Goal: Information Seeking & Learning: Learn about a topic

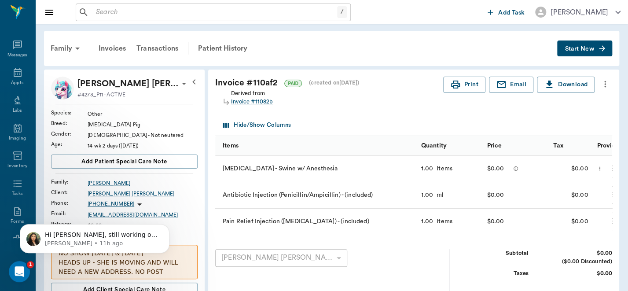
click at [372, 43] on div "Family Invoices Transactions Patient History" at bounding box center [301, 48] width 512 height 21
click at [217, 44] on div "Patient History" at bounding box center [223, 48] width 60 height 21
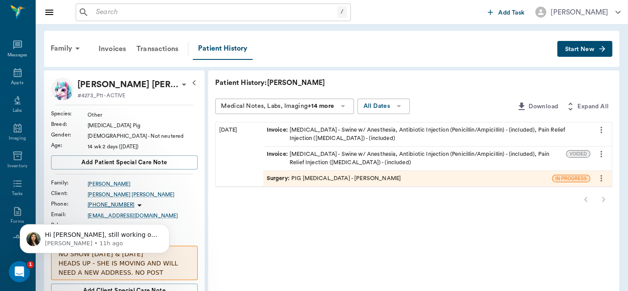
click at [319, 176] on div "Surgery : PIG [MEDICAL_DATA] - [PERSON_NAME]" at bounding box center [334, 178] width 134 height 8
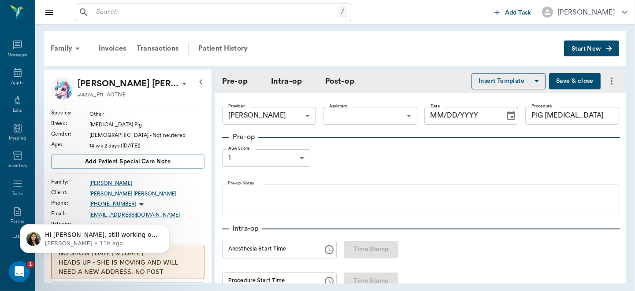
type input "63ec2f075fda476ae8351a4d"
type input "PIG [MEDICAL_DATA]"
type input "1"
type input "[DATE]"
type input "01:32 PM"
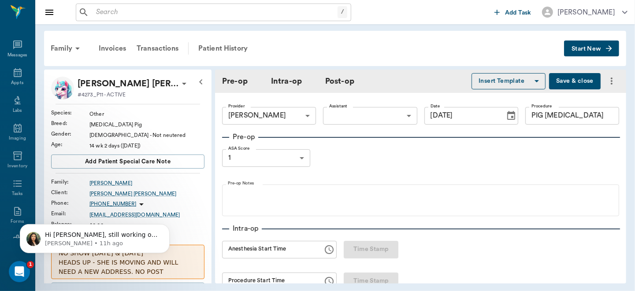
type input "01:43 PM"
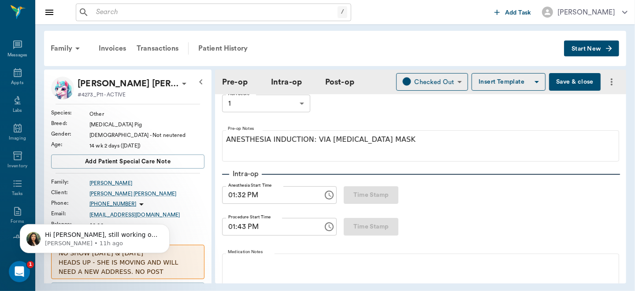
scroll to position [128, 0]
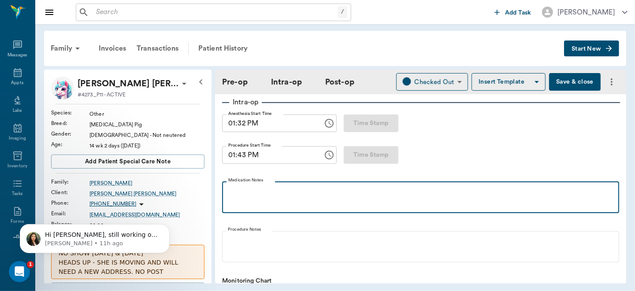
click at [259, 194] on p at bounding box center [420, 191] width 388 height 11
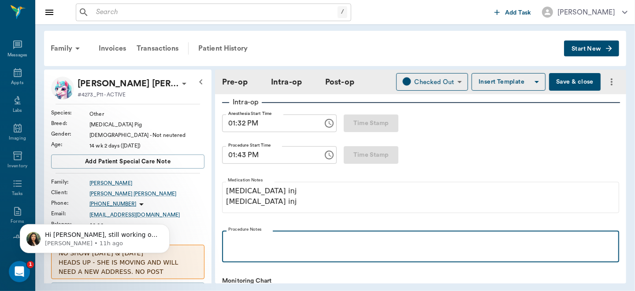
click at [233, 244] on p at bounding box center [420, 240] width 388 height 11
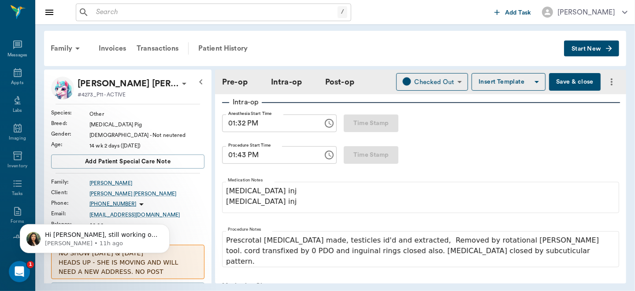
click at [565, 79] on button "Save & close" at bounding box center [575, 82] width 52 height 18
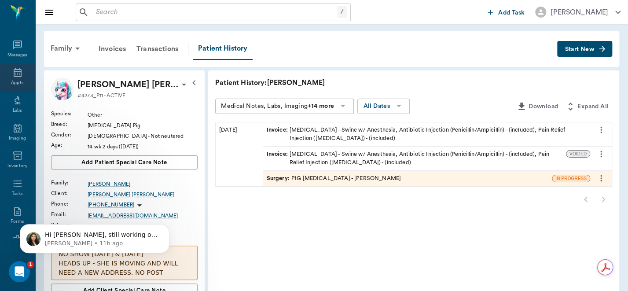
click at [13, 75] on icon at bounding box center [17, 72] width 11 height 11
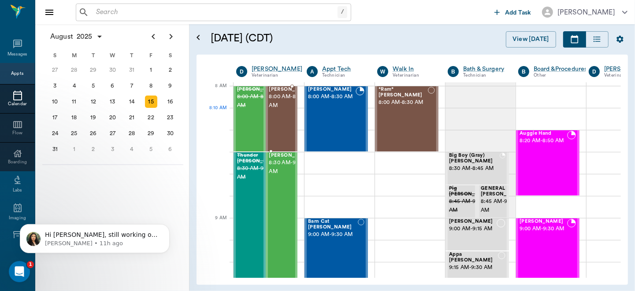
click at [279, 110] on span "8:00 AM - 8:30 AM" at bounding box center [291, 101] width 44 height 18
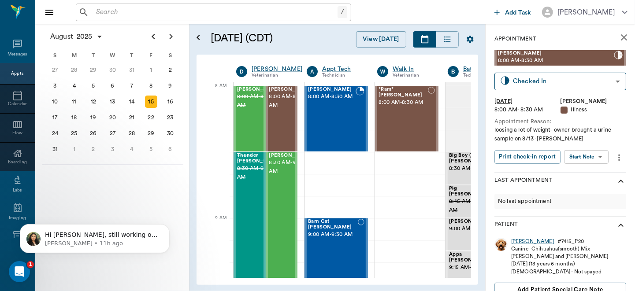
click at [548, 90] on div "lil rose Upchurch 8:00 AM - 8:30 AM Checked In CHECKED_IN ​ Fri, Aug 15, 2025 8…" at bounding box center [560, 111] width 132 height 122
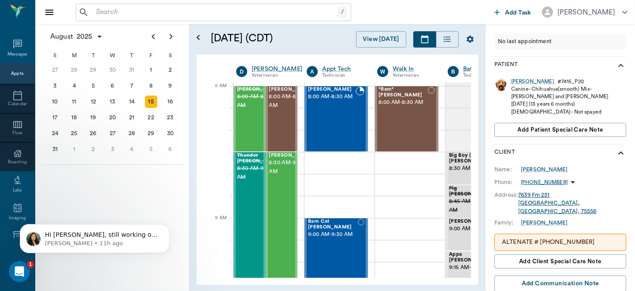
scroll to position [151, 0]
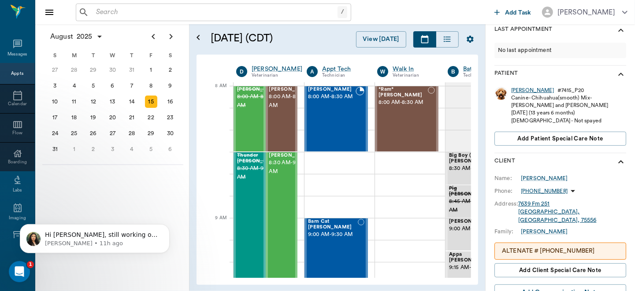
click at [517, 88] on div "lil rose" at bounding box center [532, 90] width 43 height 7
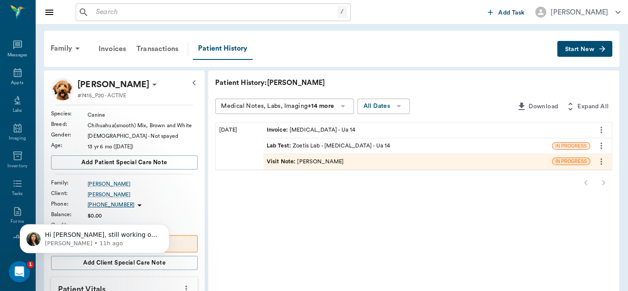
click at [327, 161] on div "Visit Note : Dr. Bert Ellsworth" at bounding box center [306, 162] width 78 height 8
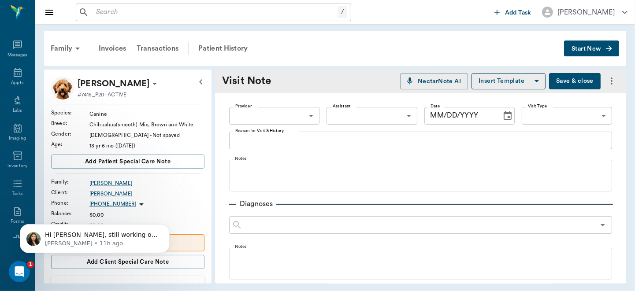
type input "63ec2f075fda476ae8351a4d"
type textarea "brought urine in to test for lil rose the cat"
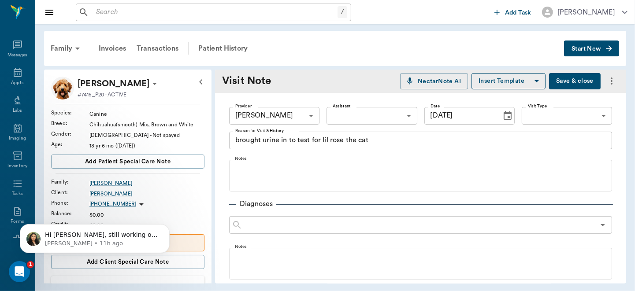
type input "08/13/2025"
click at [628, 50] on div "Family Invoices Transactions Patient History Start New lil rose Upchurch #7415_…" at bounding box center [334, 157] width 599 height 266
click at [4, 80] on div "Appts" at bounding box center [17, 78] width 35 height 28
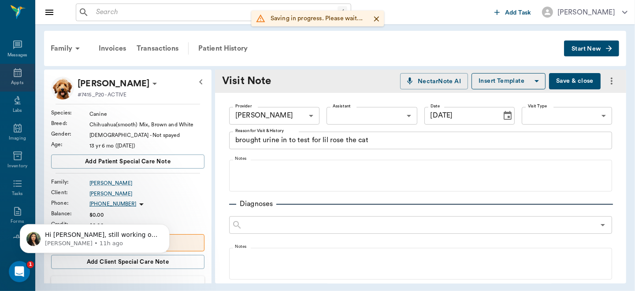
click at [14, 71] on icon at bounding box center [18, 72] width 8 height 9
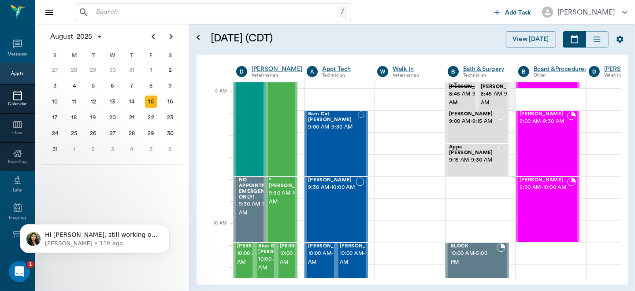
scroll to position [156, 0]
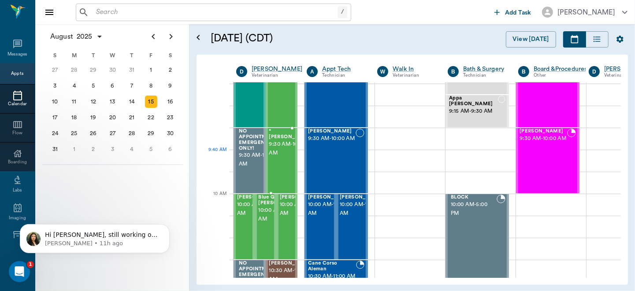
click at [275, 150] on span "9:30 AM - 10:00 AM" at bounding box center [291, 149] width 44 height 18
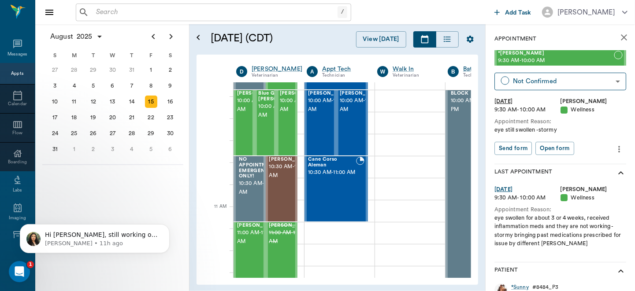
scroll to position [275, 0]
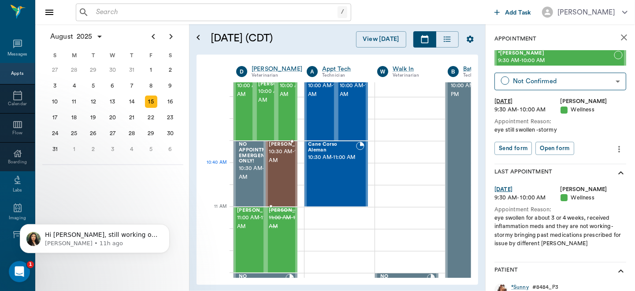
click at [269, 165] on span "10:30 AM - 11:00 AM" at bounding box center [291, 157] width 44 height 18
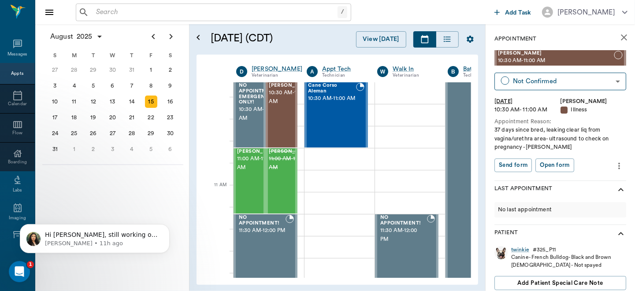
scroll to position [338, 0]
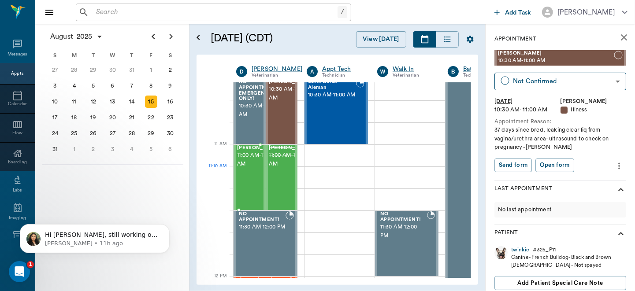
click at [244, 169] on span "11:00 AM - 11:30 AM" at bounding box center [259, 160] width 44 height 18
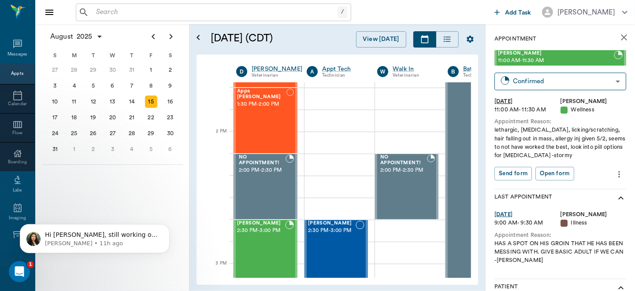
scroll to position [803, 0]
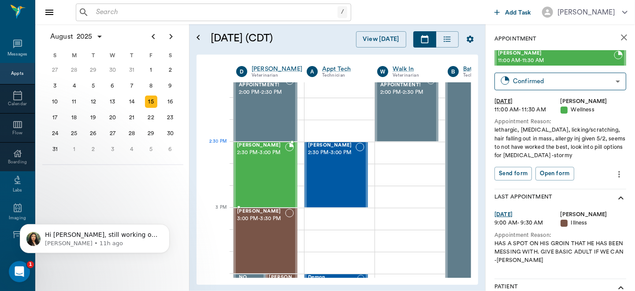
click at [263, 155] on span "2:30 PM - 3:00 PM" at bounding box center [261, 152] width 48 height 9
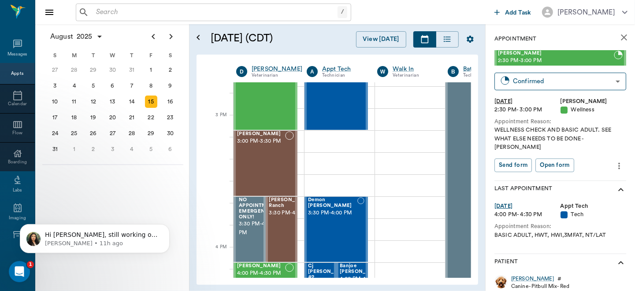
scroll to position [895, 0]
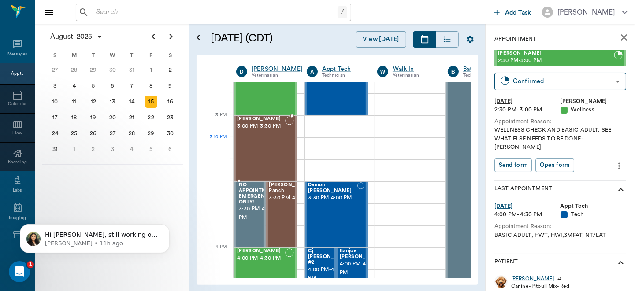
click at [269, 147] on div "Missy Martin 3:00 PM - 3:30 PM" at bounding box center [261, 148] width 48 height 64
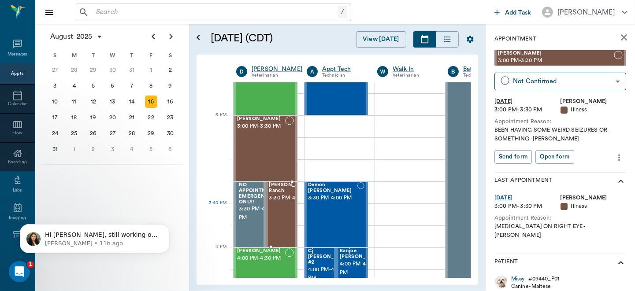
click at [278, 203] on span "3:30 PM - 4:00 PM" at bounding box center [291, 198] width 45 height 9
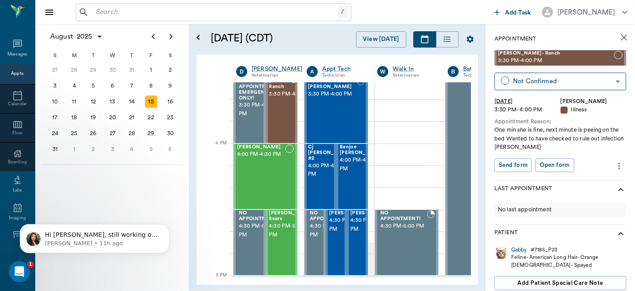
scroll to position [1044, 0]
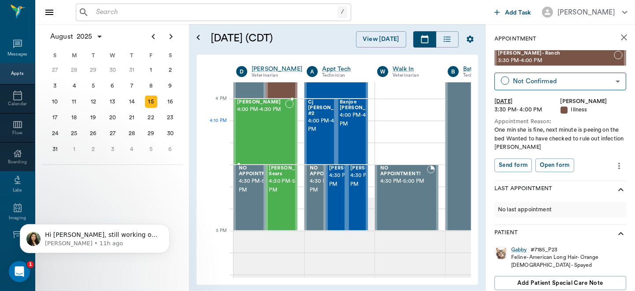
click at [255, 129] on div "Lilly Boyd 4:00 PM - 4:30 PM" at bounding box center [261, 132] width 48 height 64
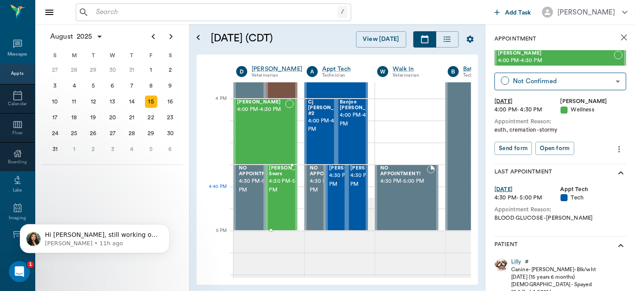
click at [277, 195] on span "4:30 PM - 5:00 PM" at bounding box center [291, 186] width 44 height 18
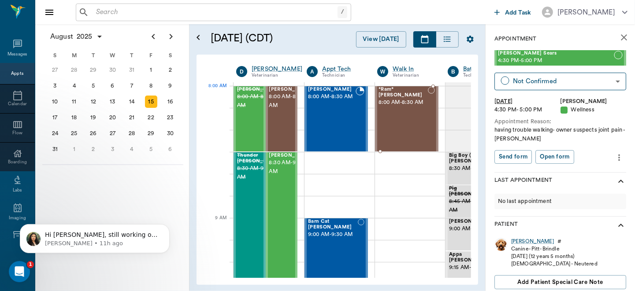
click at [402, 106] on span "8:00 AM - 8:30 AM" at bounding box center [402, 102] width 49 height 9
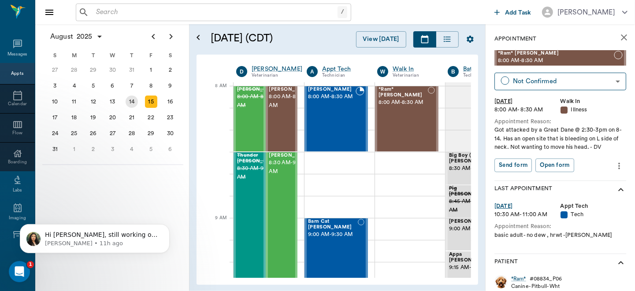
click at [131, 96] on div "14" at bounding box center [131, 102] width 12 height 12
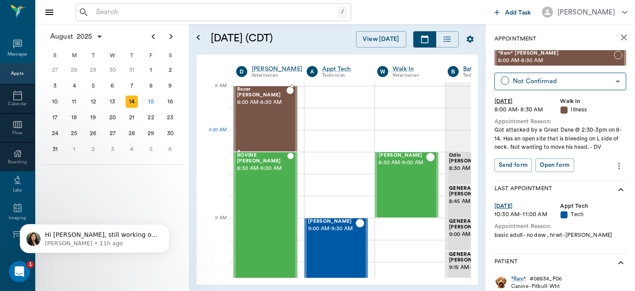
click at [259, 142] on div "Racer Ream 8:00 AM - 8:30 AM" at bounding box center [261, 119] width 49 height 64
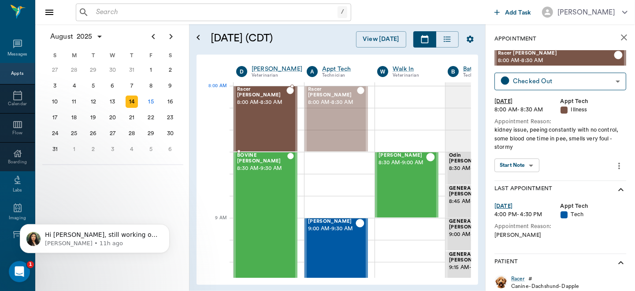
drag, startPoint x: 329, startPoint y: 98, endPoint x: 277, endPoint y: 99, distance: 52.4
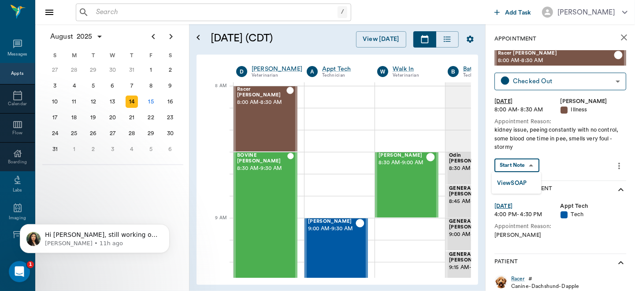
click at [529, 162] on body "/ ​ Add Task Dr. Bert Ellsworth Nectar Messages Appts Calendar Flow Boarding La…" at bounding box center [317, 145] width 635 height 291
click at [519, 180] on button "View SOAP" at bounding box center [512, 183] width 30 height 10
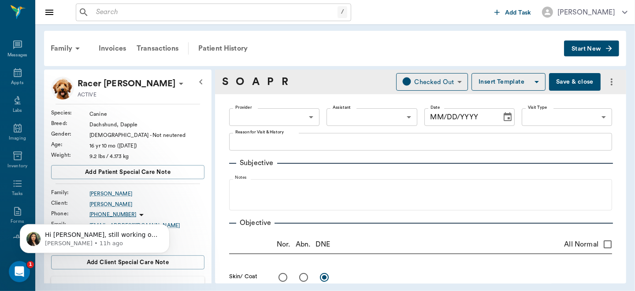
type input "63ec2f075fda476ae8351a4d"
type input "63ec2e7e52e12b0ba117b124"
type input "65d2be4f46e3a538d89b8c15"
type textarea "kidney issue, peeing constantly with no control, some blood one time in pee, sm…"
radio input "true"
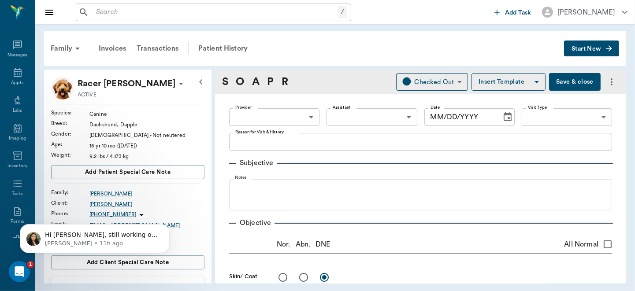
radio input "true"
type textarea "R testicle 2x enlarged, L testicle decreased. US shows tumor. US of bladder, pr…"
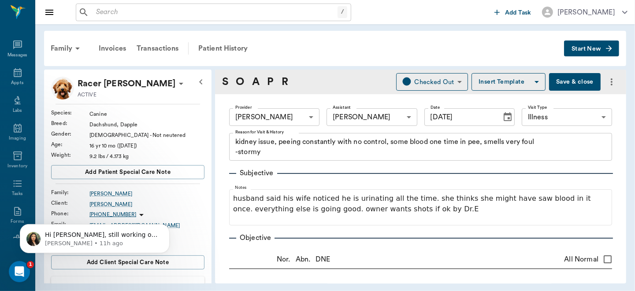
type input "[DATE]"
click at [13, 73] on icon at bounding box center [17, 72] width 11 height 11
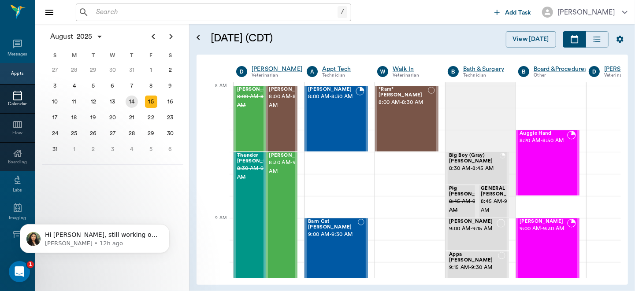
click at [130, 98] on div "14" at bounding box center [131, 102] width 12 height 12
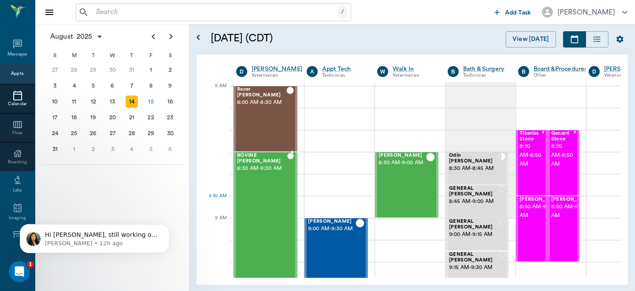
click at [270, 211] on div "BOVINE Whatley 8:30 AM - 9:30 AM" at bounding box center [262, 218] width 50 height 130
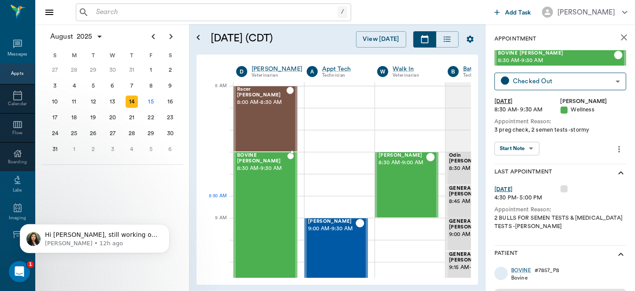
click at [270, 211] on div "BOVINE Whatley 8:30 AM - 9:30 AM" at bounding box center [262, 218] width 50 height 130
click at [524, 145] on body "/ ​ Add Task Dr. Bert Ellsworth Nectar Messages Appts Calendar Flow Boarding La…" at bounding box center [317, 145] width 635 height 291
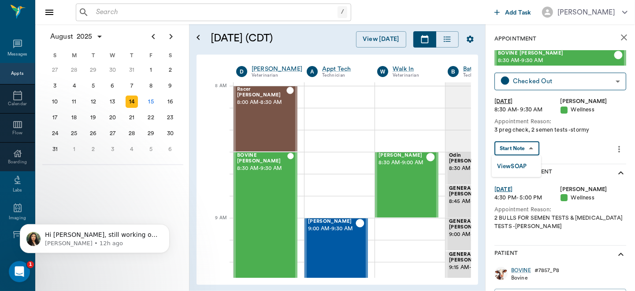
click at [521, 164] on button "View SOAP" at bounding box center [512, 167] width 30 height 10
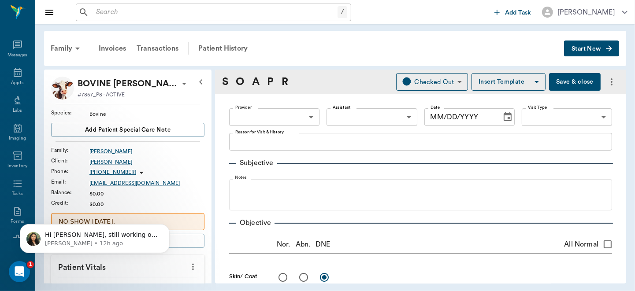
type input "63ec2f075fda476ae8351a4d"
type input "65d2be4f46e3a538d89b8c14"
type textarea "3 preg check, 2 semen tests -stormy"
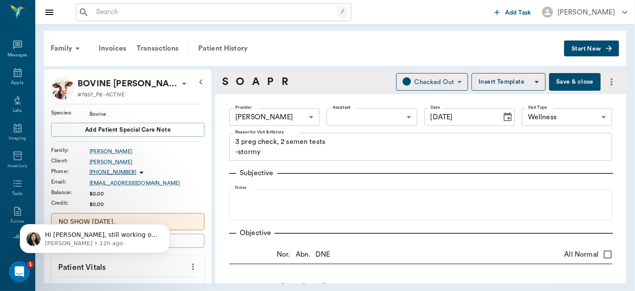
type input "[DATE]"
click at [12, 130] on icon at bounding box center [17, 126] width 11 height 11
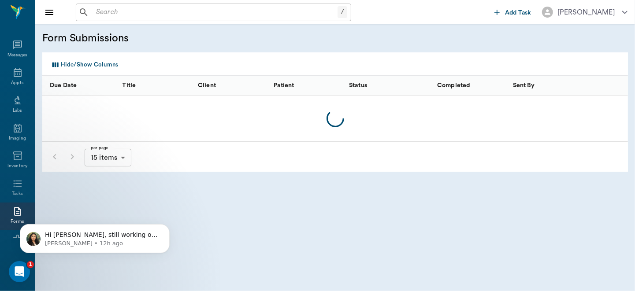
scroll to position [85, 0]
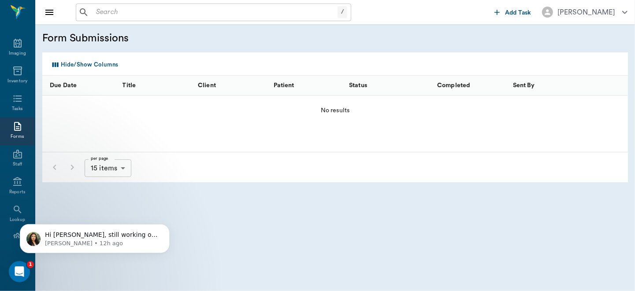
click at [84, 66] on button "Hide/Show Columns" at bounding box center [84, 65] width 72 height 14
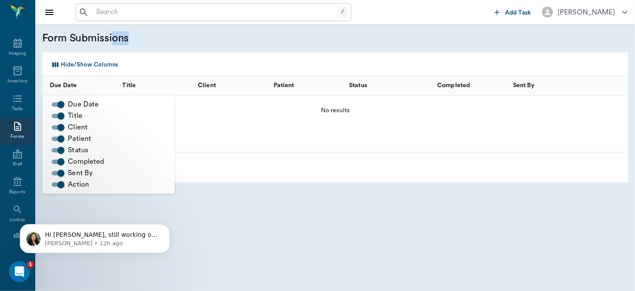
drag, startPoint x: 111, startPoint y: 52, endPoint x: 147, endPoint y: 41, distance: 37.1
click at [147, 41] on div "Form Submissions" at bounding box center [334, 38] width 599 height 28
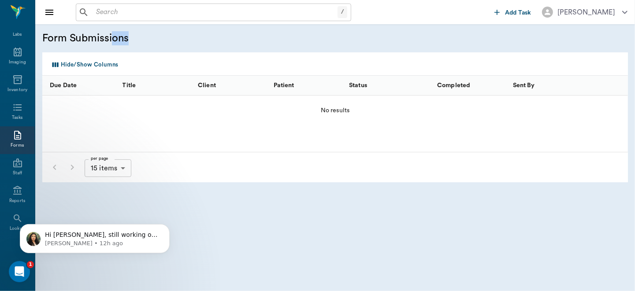
scroll to position [106, 0]
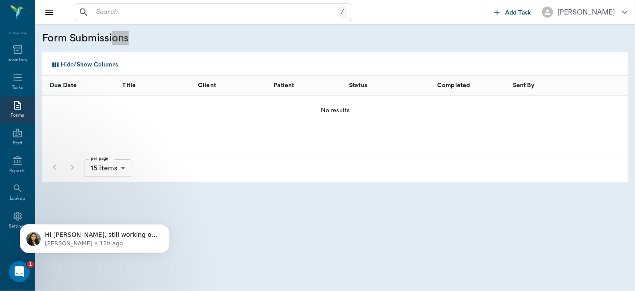
click at [13, 214] on body "Hi Lory, still working on the end of day report/store credit, I'll keep you pos…" at bounding box center [94, 236] width 169 height 55
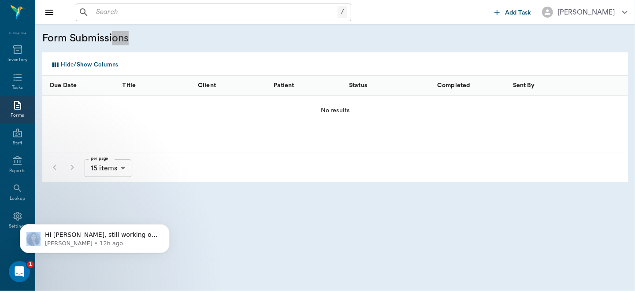
click at [13, 214] on body "Hi Lory, still working on the end of day report/store credit, I'll keep you pos…" at bounding box center [94, 236] width 169 height 55
click at [166, 227] on icon "Dismiss notification" at bounding box center [167, 226] width 5 height 5
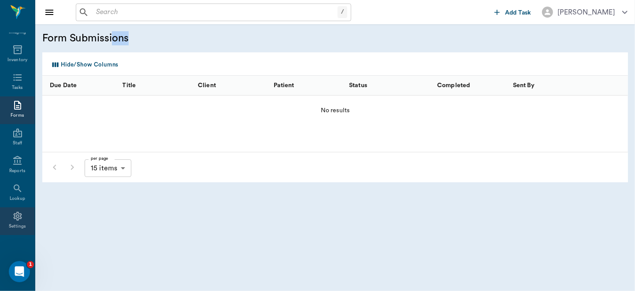
click at [15, 216] on icon at bounding box center [17, 216] width 11 height 11
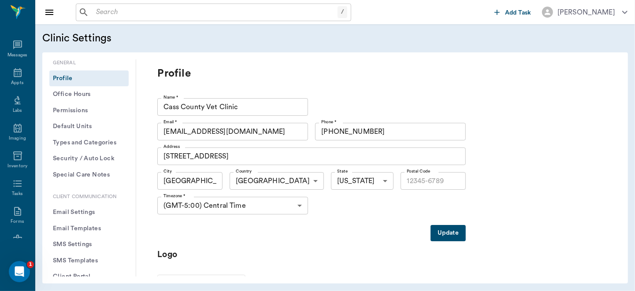
type input "75551"
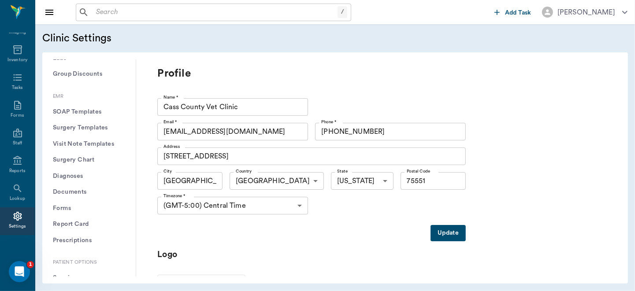
scroll to position [381, 0]
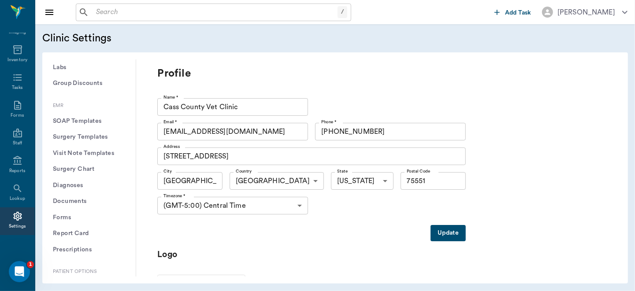
click at [62, 217] on button "Forms" at bounding box center [88, 218] width 79 height 16
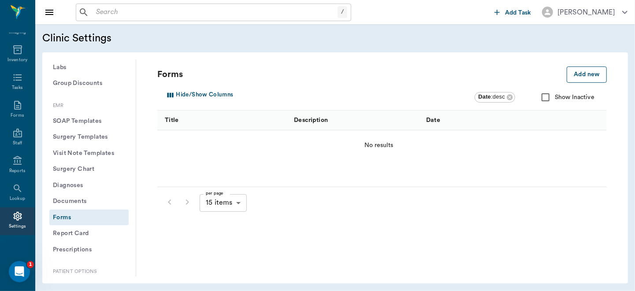
click at [587, 70] on button "Add new" at bounding box center [586, 74] width 40 height 16
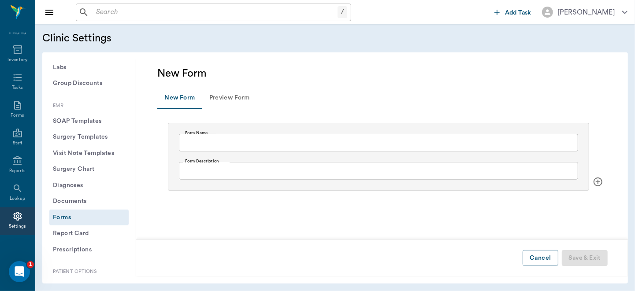
click at [281, 139] on input "Form Name" at bounding box center [378, 143] width 399 height 18
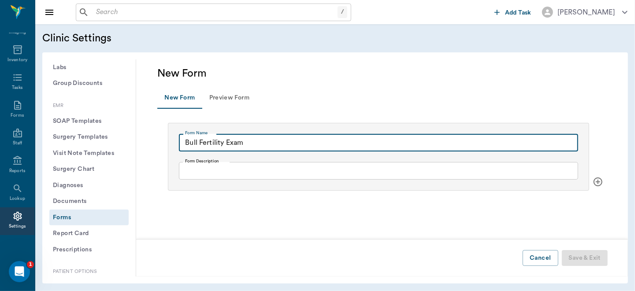
drag, startPoint x: 185, startPoint y: 142, endPoint x: 243, endPoint y: 147, distance: 57.4
click at [243, 147] on input "Bull Fertility Exam" at bounding box center [378, 143] width 399 height 18
type input "Bull Fertility Exam"
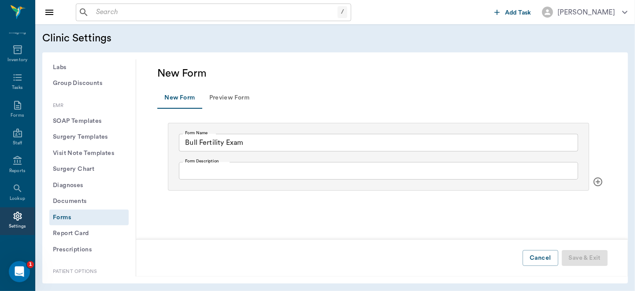
click at [209, 183] on div "Form Name Bull Fertility Exam Form Name Form Description x Form Description" at bounding box center [378, 157] width 421 height 68
click at [210, 175] on textarea "Form Description" at bounding box center [378, 171] width 387 height 10
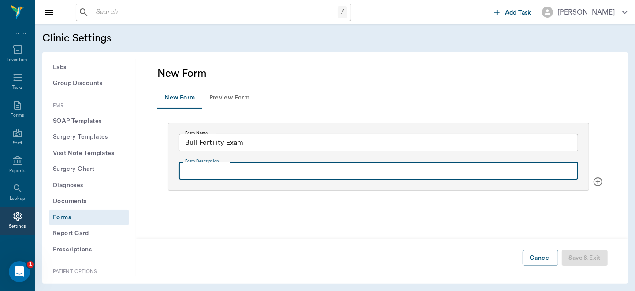
paste textarea "Bull Fertility Exam"
type textarea "Bull Fertility Exam"
click at [244, 75] on h5 "New Form" at bounding box center [272, 73] width 231 height 14
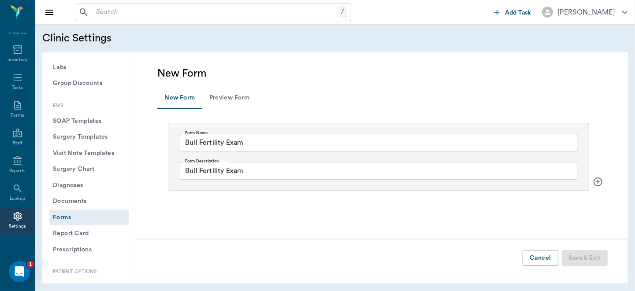
click at [592, 183] on icon "button" at bounding box center [597, 182] width 11 height 11
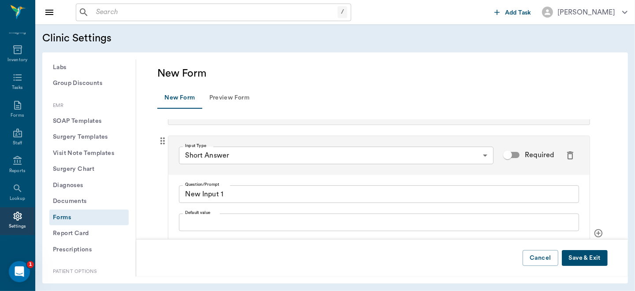
scroll to position [39, 0]
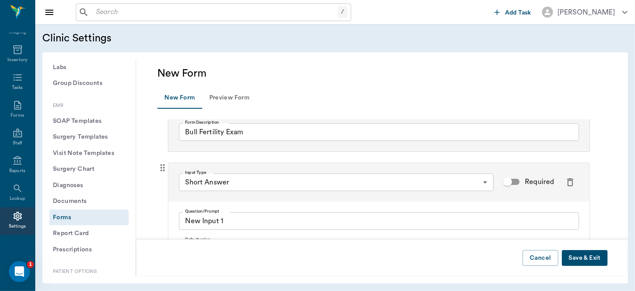
click at [162, 170] on icon at bounding box center [162, 167] width 11 height 11
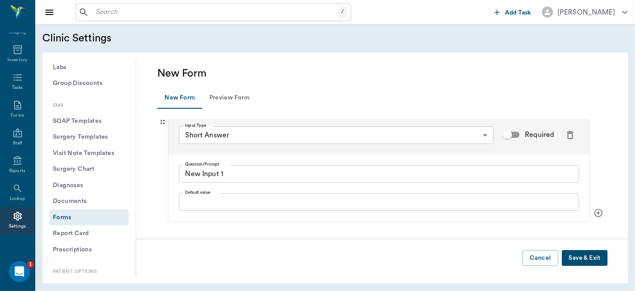
scroll to position [92, 0]
click at [593, 208] on icon "button" at bounding box center [598, 213] width 10 height 11
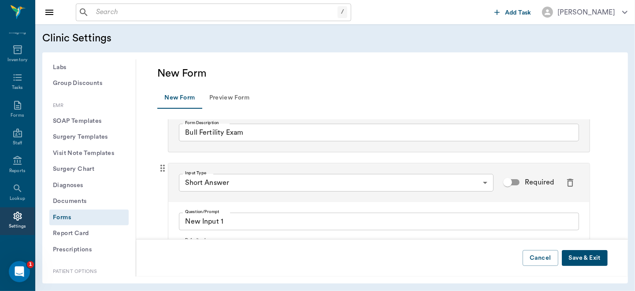
scroll to position [0, 0]
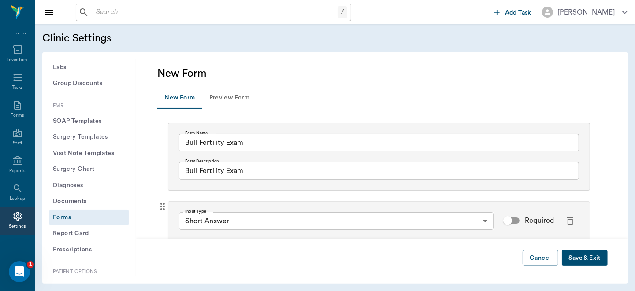
click at [19, 271] on icon "Open Intercom Messenger" at bounding box center [19, 271] width 15 height 15
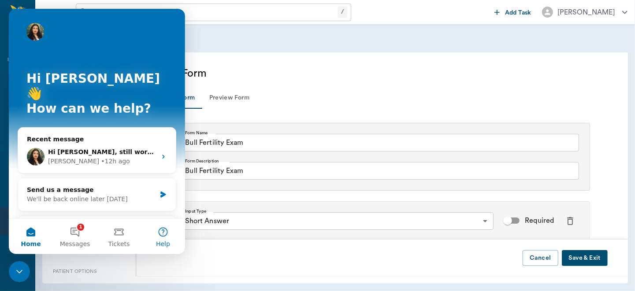
click at [162, 235] on button "Help" at bounding box center [163, 236] width 44 height 35
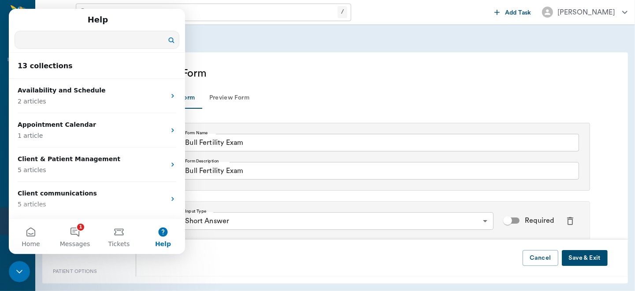
click at [89, 41] on input "Search for help" at bounding box center [97, 39] width 164 height 17
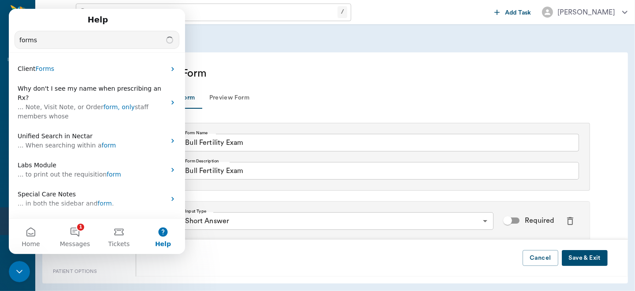
type input "forms"
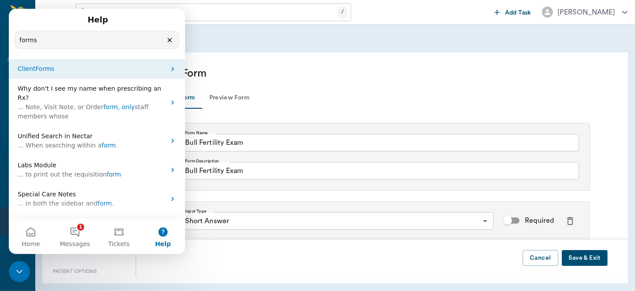
click at [92, 66] on p "Client Forms" at bounding box center [92, 68] width 148 height 9
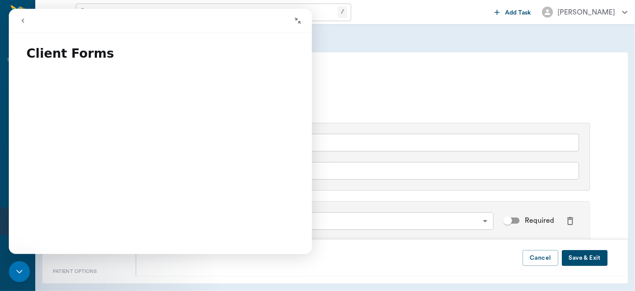
drag, startPoint x: 309, startPoint y: 50, endPoint x: 358, endPoint y: 233, distance: 189.3
drag, startPoint x: 301, startPoint y: 59, endPoint x: 301, endPoint y: 49, distance: 10.6
click at [301, 49] on h1 "Client Forms" at bounding box center [160, 50] width 303 height 26
click at [18, 270] on icon "Close Intercom Messenger" at bounding box center [19, 271] width 11 height 11
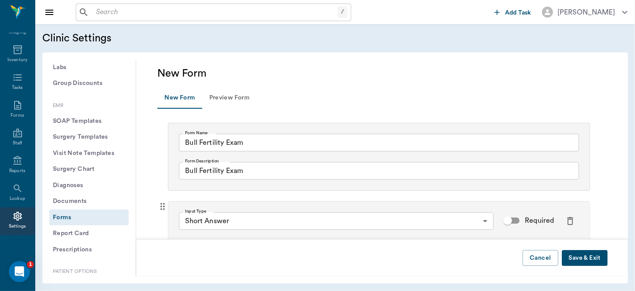
click at [565, 221] on icon "button" at bounding box center [570, 221] width 11 height 11
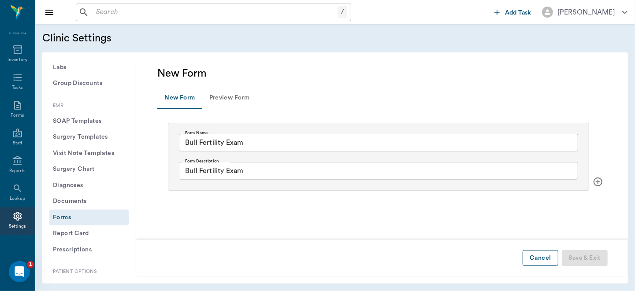
click at [533, 255] on button "Cancel" at bounding box center [539, 258] width 35 height 16
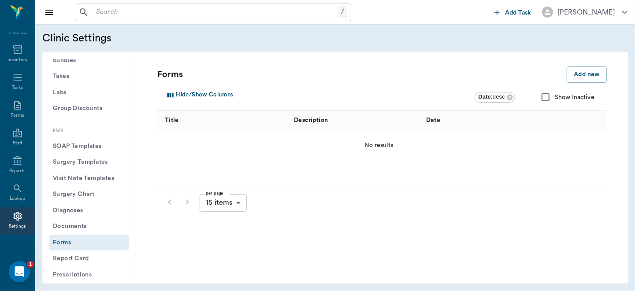
scroll to position [354, 0]
click at [65, 224] on button "Documents" at bounding box center [88, 229] width 79 height 16
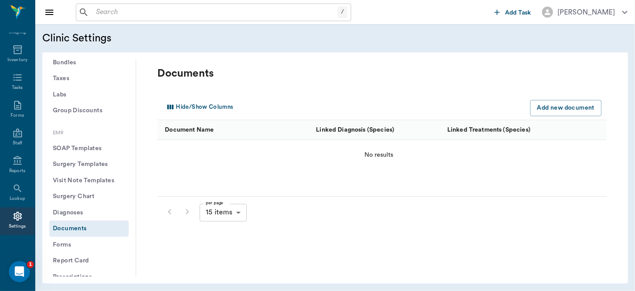
click at [12, 218] on icon at bounding box center [17, 216] width 11 height 11
click at [14, 218] on icon at bounding box center [17, 216] width 11 height 11
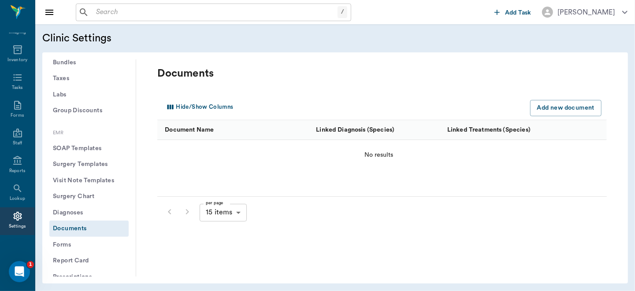
click at [20, 271] on icon "Open Intercom Messenger" at bounding box center [19, 271] width 6 height 7
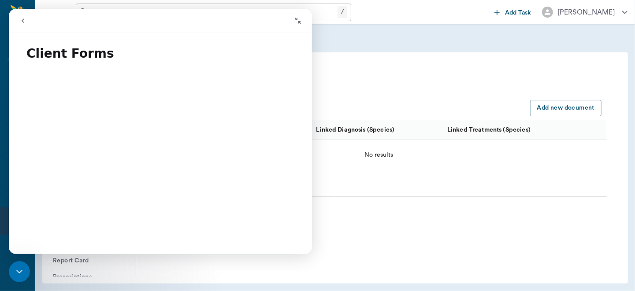
click at [26, 18] on icon "go back" at bounding box center [22, 20] width 7 height 7
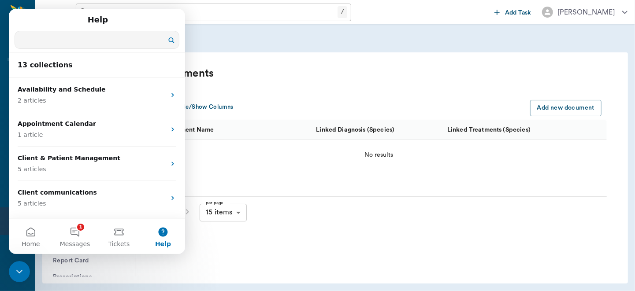
click at [62, 44] on input "Search for help" at bounding box center [97, 39] width 164 height 17
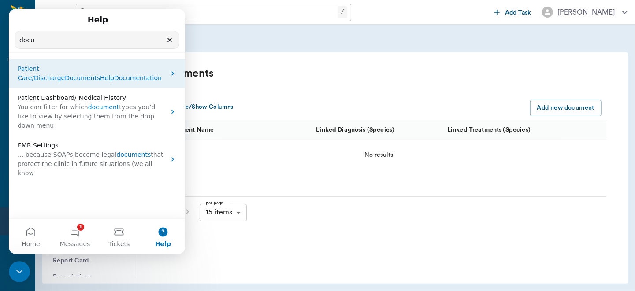
type input "docu"
click at [102, 73] on p "Patient Care/Discharge Documents Help Documentation" at bounding box center [92, 73] width 148 height 18
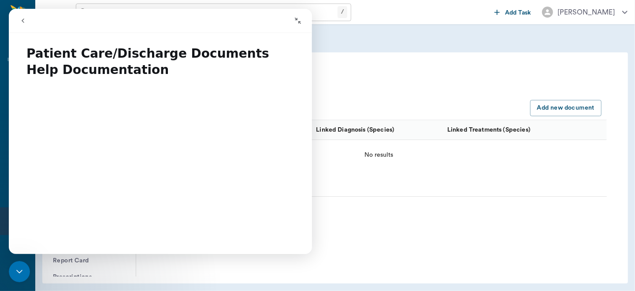
drag, startPoint x: 309, startPoint y: 56, endPoint x: 358, endPoint y: 249, distance: 199.0
click at [22, 20] on icon "go back" at bounding box center [22, 20] width 7 height 7
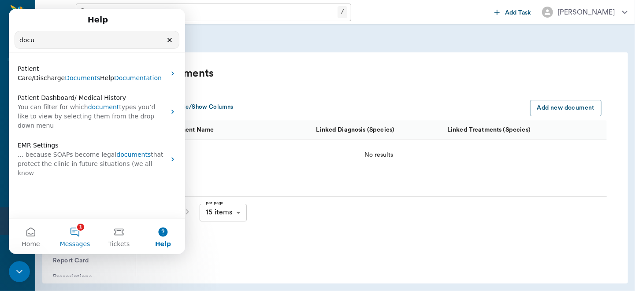
click at [78, 229] on button "1 Messages" at bounding box center [75, 236] width 44 height 35
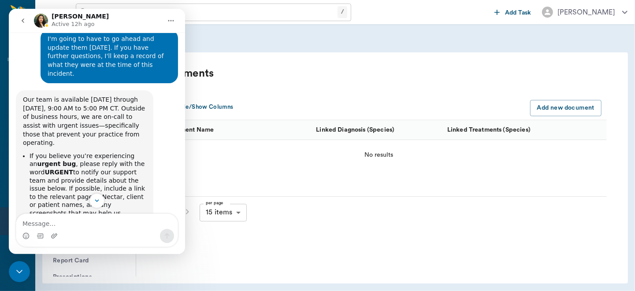
scroll to position [3437, 0]
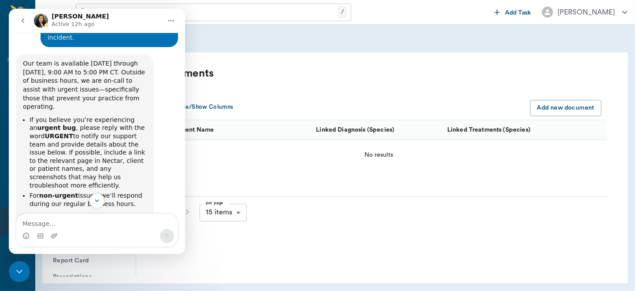
click at [25, 22] on icon "go back" at bounding box center [22, 20] width 7 height 7
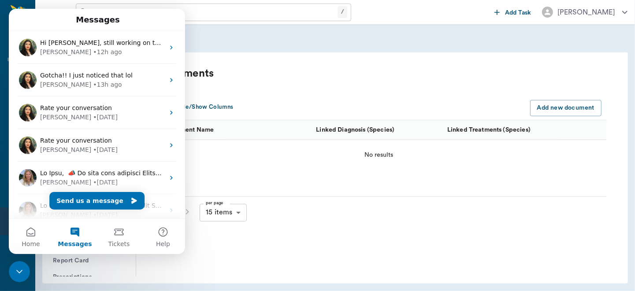
scroll to position [0, 0]
click at [17, 270] on icon "Close Intercom Messenger" at bounding box center [19, 271] width 6 height 4
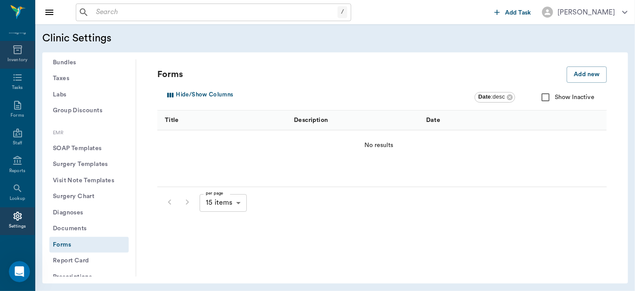
click at [15, 47] on icon at bounding box center [17, 49] width 11 height 11
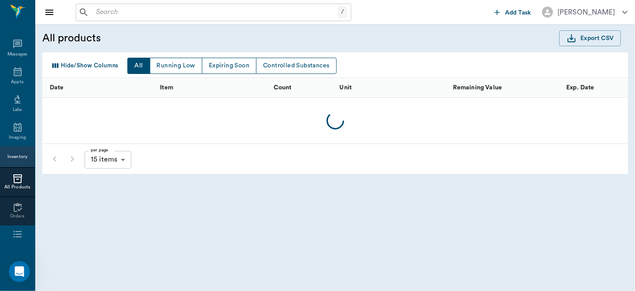
scroll to position [88, 0]
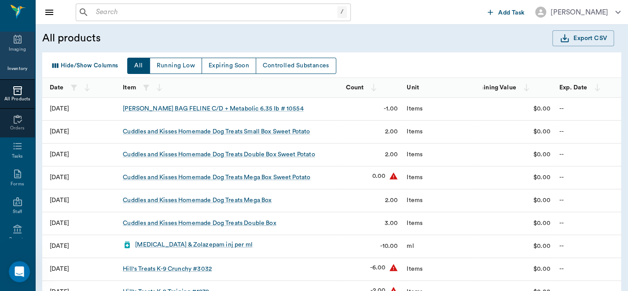
click at [15, 33] on div "Imaging" at bounding box center [17, 44] width 35 height 28
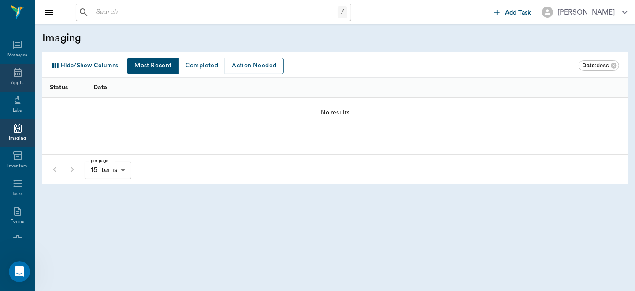
click at [14, 74] on icon at bounding box center [17, 72] width 11 height 11
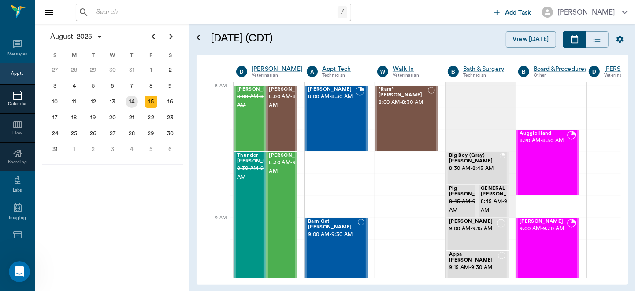
click at [130, 100] on div "14" at bounding box center [131, 102] width 12 height 12
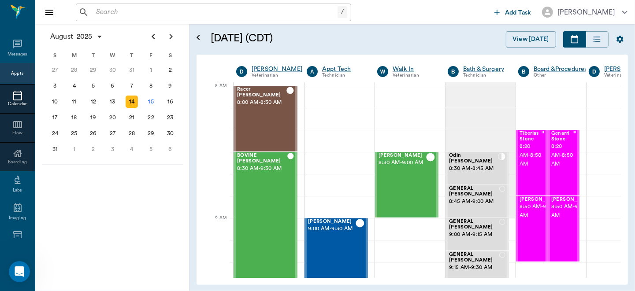
click at [130, 100] on div "14" at bounding box center [131, 102] width 12 height 12
click at [252, 223] on div "BOVINE Whatley 8:30 AM - 9:30 AM" at bounding box center [262, 218] width 50 height 130
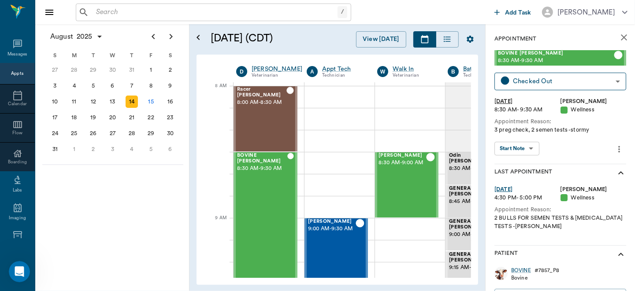
click at [532, 149] on body "/ ​ Add Task Dr. Bert Ellsworth Nectar Messages Appts Calendar Flow Boarding La…" at bounding box center [317, 145] width 635 height 291
click at [532, 149] on div at bounding box center [317, 145] width 635 height 291
click at [532, 149] on body "/ ​ Add Task Dr. Bert Ellsworth Nectar Messages Appts Calendar Flow Boarding La…" at bounding box center [317, 145] width 635 height 291
click at [524, 161] on div "View SOAP" at bounding box center [512, 166] width 30 height 11
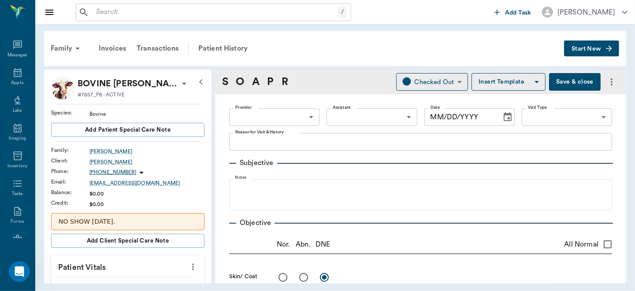
type input "63ec2f075fda476ae8351a4d"
type input "65d2be4f46e3a538d89b8c14"
type textarea "3 preg check, 2 semen tests -stormy"
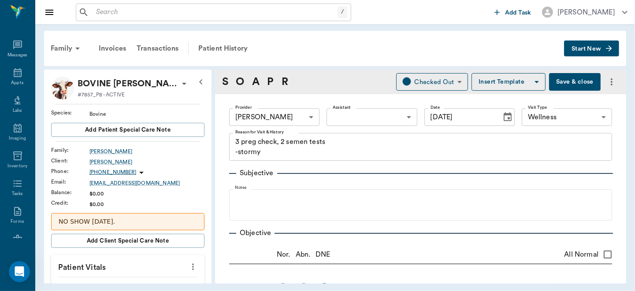
type input "[DATE]"
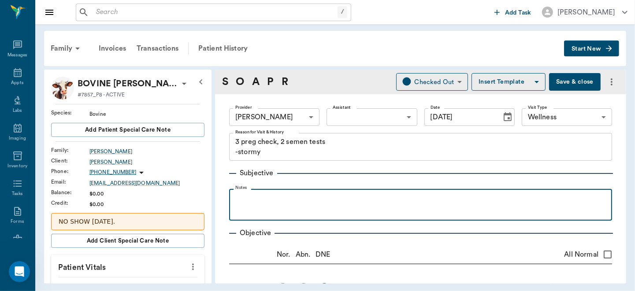
click at [257, 198] on p at bounding box center [420, 198] width 374 height 11
click at [300, 199] on p "USDA#068, missing er tag" at bounding box center [420, 198] width 374 height 11
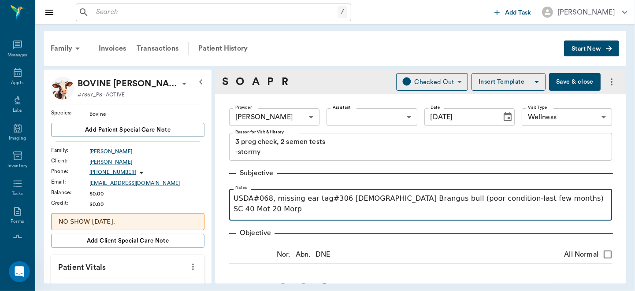
click at [541, 204] on div "USDA#068, missing ear tag#306 2 yo Brangus bull (poor condition-last few months…" at bounding box center [420, 204] width 374 height 22
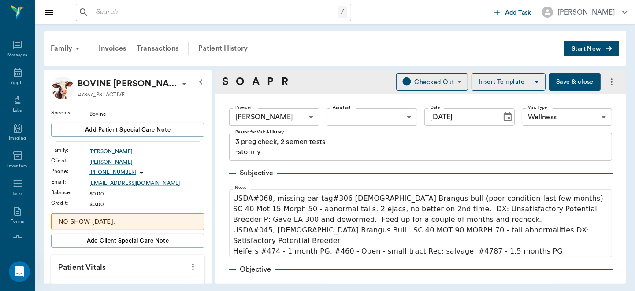
click at [606, 81] on icon "more" at bounding box center [611, 82] width 11 height 11
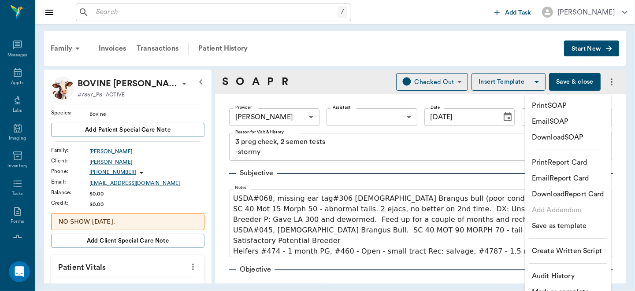
click at [559, 122] on p "Email SOAP" at bounding box center [549, 121] width 37 height 11
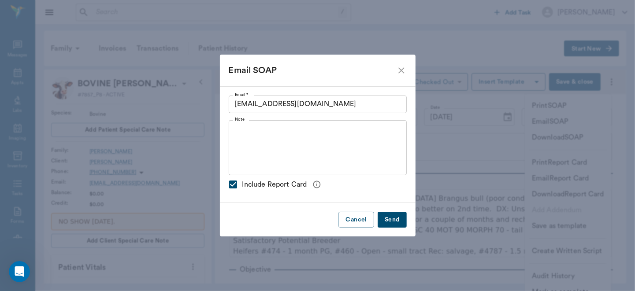
click at [393, 220] on button "Send" at bounding box center [391, 220] width 29 height 16
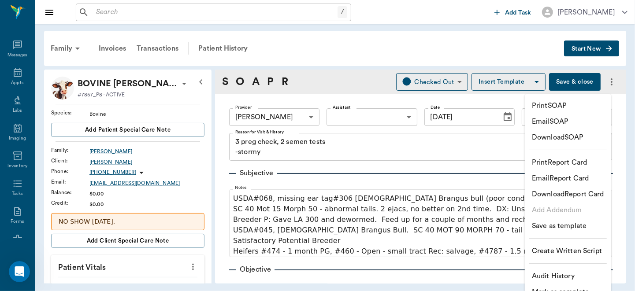
drag, startPoint x: 380, startPoint y: 87, endPoint x: 376, endPoint y: 53, distance: 33.7
click at [376, 53] on div at bounding box center [317, 145] width 635 height 291
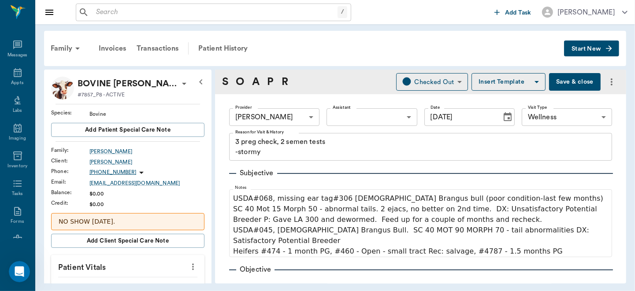
click at [376, 53] on div "Print SOAP Email SOAP Download SOAP Print Report Card Email Report Card Downloa…" at bounding box center [317, 155] width 635 height 271
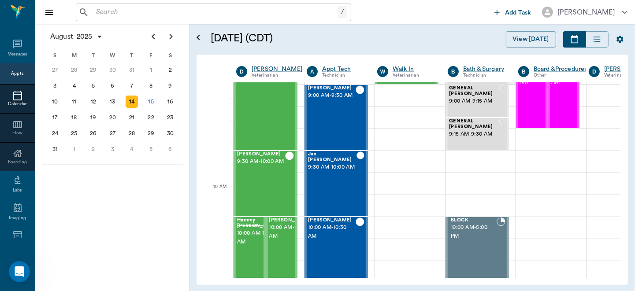
scroll to position [164, 0]
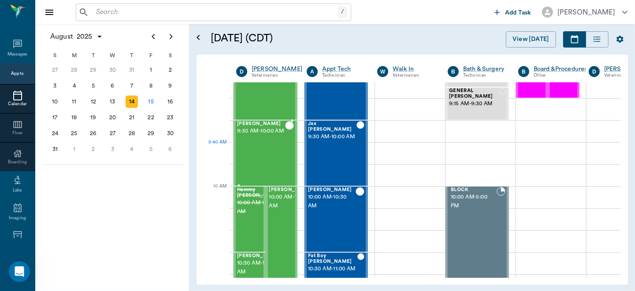
click at [268, 155] on div "Ike Smith 9:30 AM - 10:00 AM" at bounding box center [261, 153] width 48 height 64
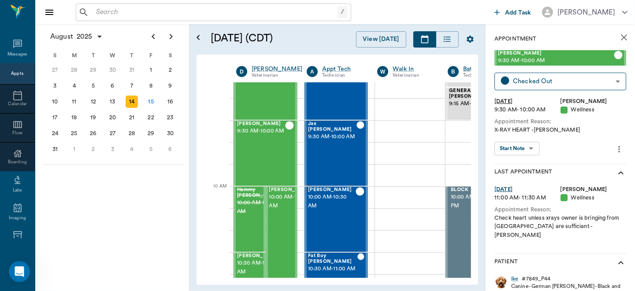
click at [524, 146] on body "/ ​ Add Task Dr. Bert Ellsworth Nectar Messages Appts Calendar Flow Boarding La…" at bounding box center [317, 145] width 635 height 291
click at [518, 162] on button "View SOAP" at bounding box center [512, 167] width 30 height 10
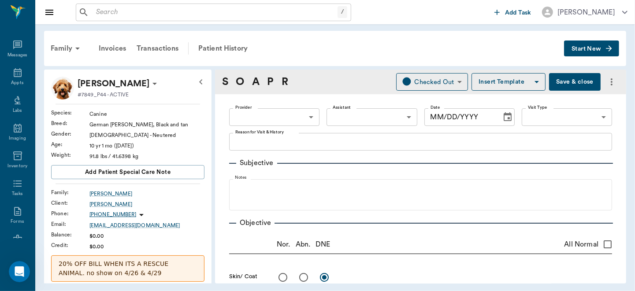
type input "63ec2f075fda476ae8351a4d"
type input "65d2be4f46e3a538d89b8c14"
type textarea "X-RAY HEART -LORY"
radio input "true"
type textarea "Heart enlarged, esp R atrial. Vertebral heart Score 11.2 = enlarged (>10.7)"
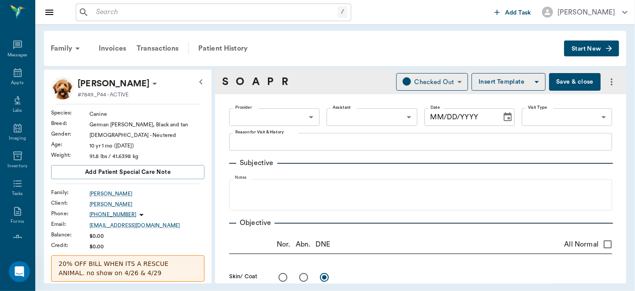
radio input "true"
type textarea "pulmonary sclerosis and scarring"
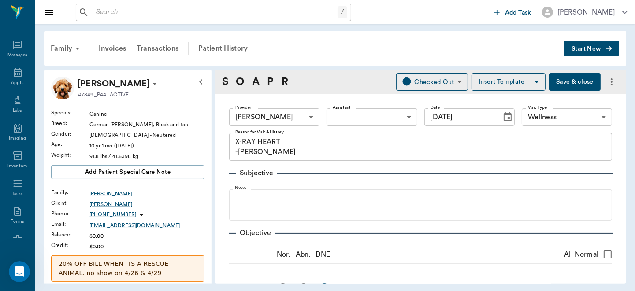
type input "[DATE]"
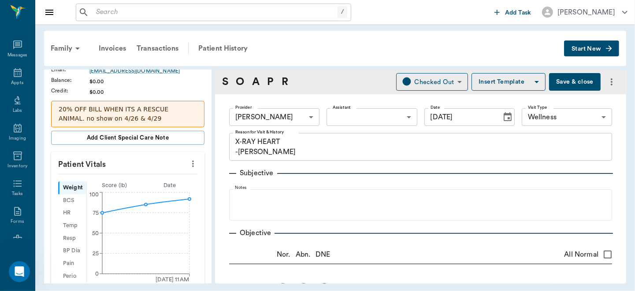
scroll to position [169, 0]
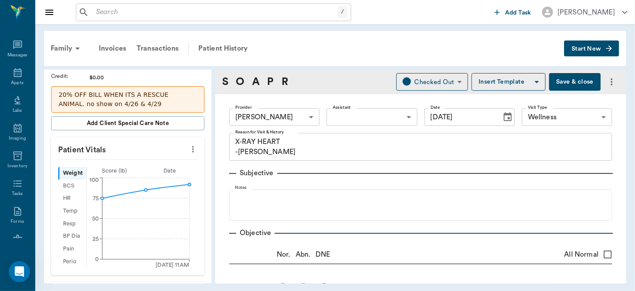
click at [188, 148] on icon "more" at bounding box center [193, 149] width 10 height 11
click at [161, 164] on span "Enter Vitals" at bounding box center [149, 163] width 74 height 9
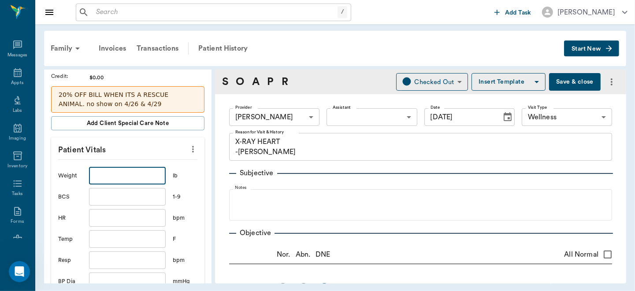
click at [134, 181] on input "text" at bounding box center [127, 176] width 77 height 18
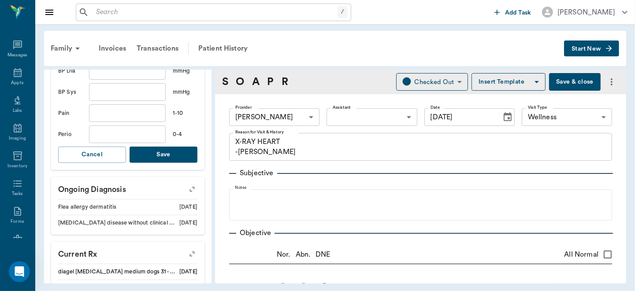
scroll to position [386, 0]
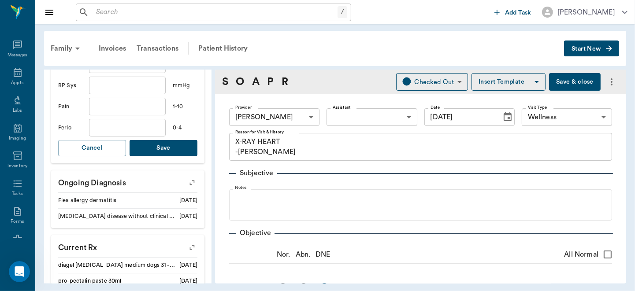
type input "91.5"
click at [159, 148] on button "Save" at bounding box center [163, 148] width 68 height 16
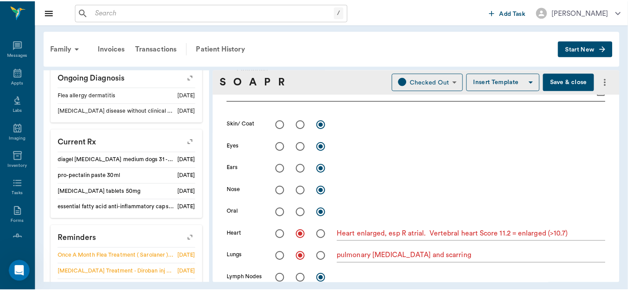
scroll to position [0, 0]
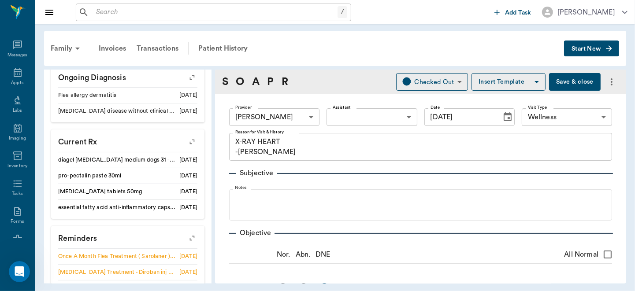
click at [574, 82] on button "Save & close" at bounding box center [575, 82] width 52 height 18
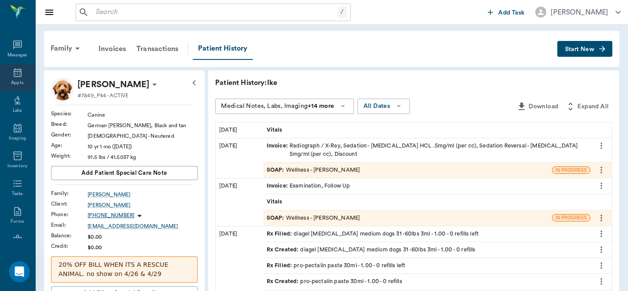
click at [19, 72] on icon at bounding box center [17, 72] width 11 height 11
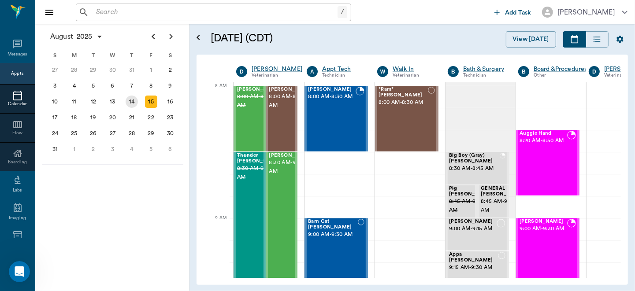
click at [131, 98] on div "14" at bounding box center [131, 102] width 12 height 12
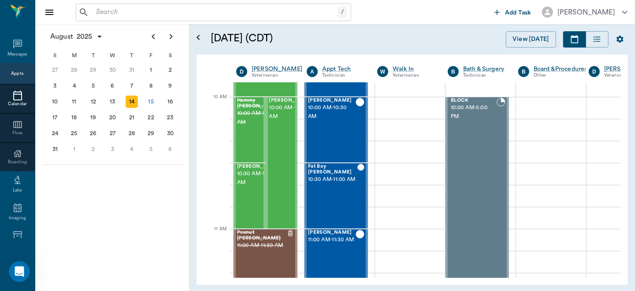
scroll to position [257, 0]
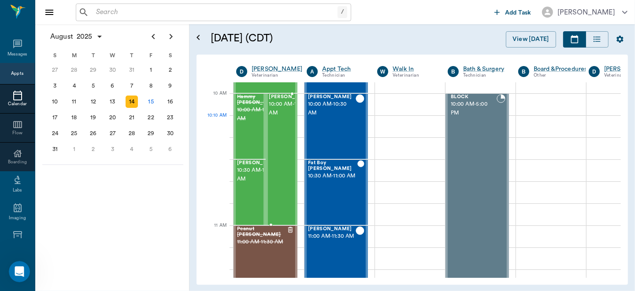
click at [276, 118] on span "10:00 AM - 11:00 AM" at bounding box center [291, 109] width 44 height 18
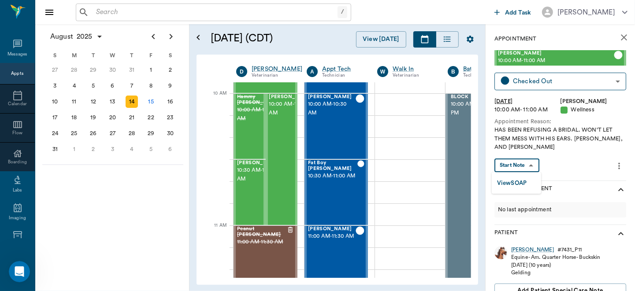
click at [526, 164] on body "/ ​ Add Task Dr. Bert Ellsworth Nectar Messages Appts Calendar Flow Boarding La…" at bounding box center [317, 145] width 635 height 291
click at [524, 183] on button "View SOAP" at bounding box center [512, 183] width 30 height 10
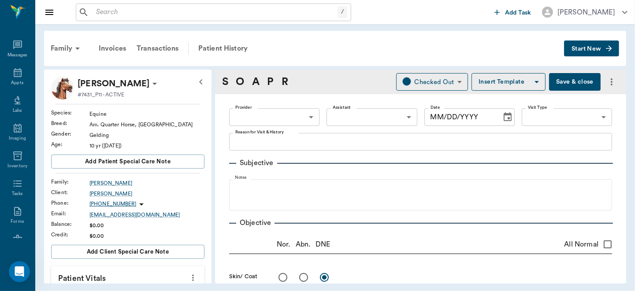
type input "63ec2f075fda476ae8351a4d"
type input "65d2be4f46e3a538d89b8c14"
type textarea "HAS BEEN REFUSING A BRIDAL. WON'T LET THEM MESS WITH HIS EARS. [PERSON_NAME], A…"
radio input "true"
type textarea "some culicoides dermatitis, not too bad R > L , although seemed more sensitive …"
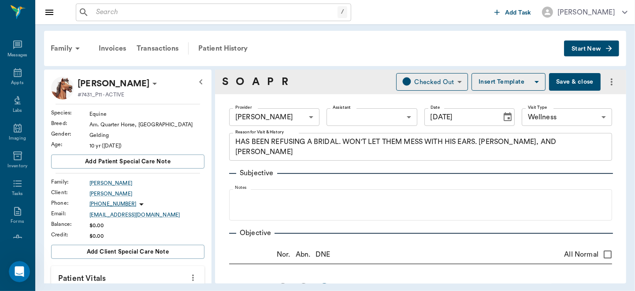
type input "[DATE]"
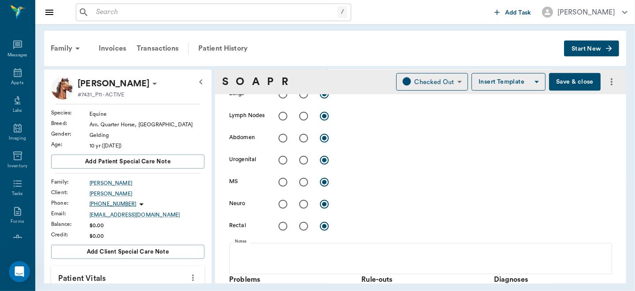
scroll to position [131, 0]
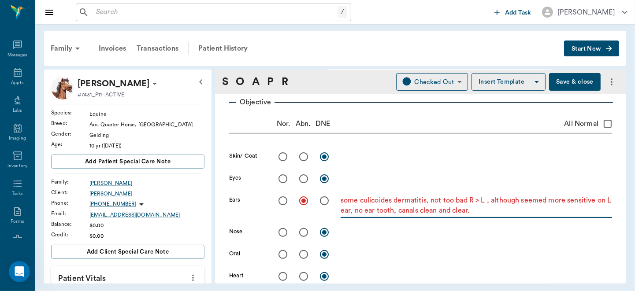
click at [502, 210] on textarea "some culicoides dermatitis, not too bad R > L , although seemed more sensitive …" at bounding box center [475, 206] width 271 height 20
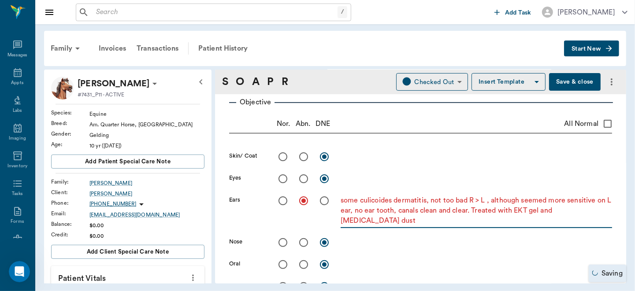
type textarea "some culicoides dermatitis, not too bad R > L , although seemed more sensitive …"
click at [542, 171] on div "x" at bounding box center [475, 179] width 271 height 18
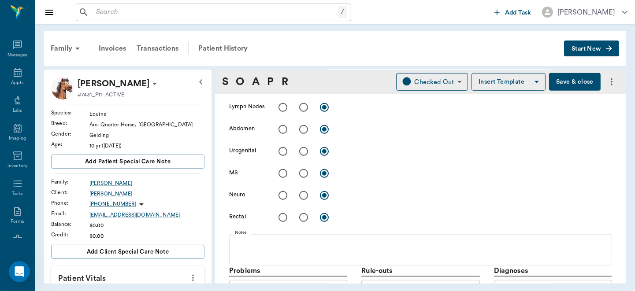
scroll to position [346, 0]
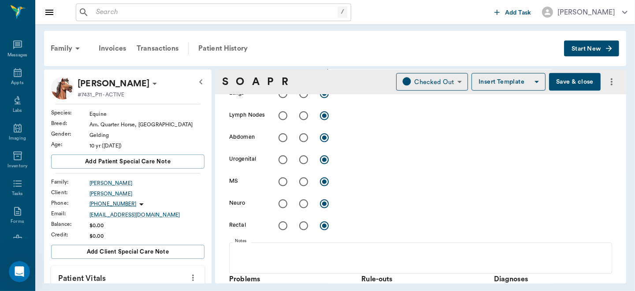
click at [305, 158] on input "radio" at bounding box center [303, 160] width 18 height 18
radio input "true"
click at [358, 159] on textarea at bounding box center [475, 160] width 271 height 10
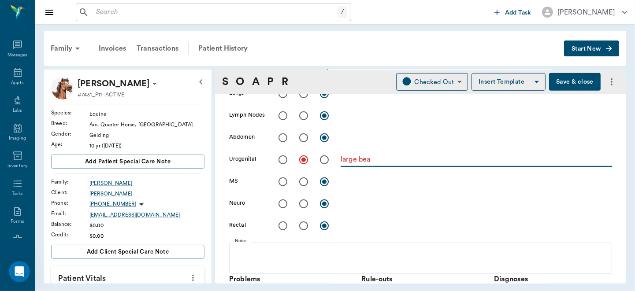
type textarea "large bean"
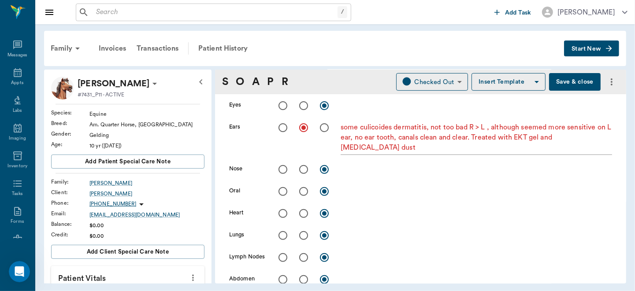
scroll to position [0, 0]
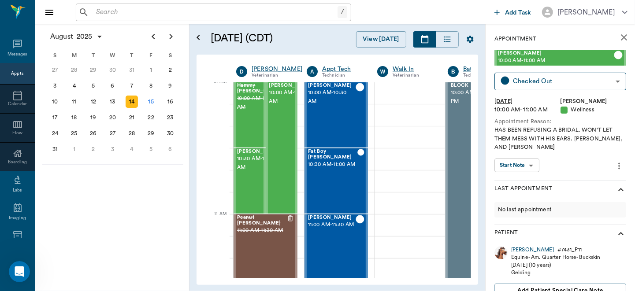
scroll to position [320, 0]
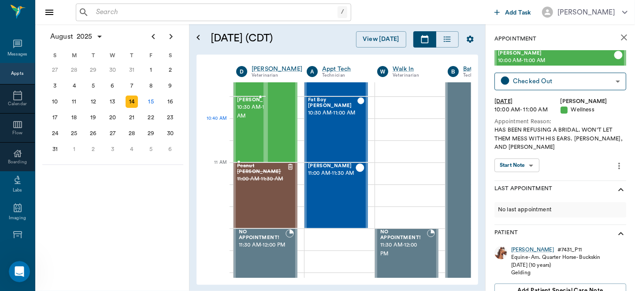
click at [250, 121] on span "10:30 AM - 11:00 AM" at bounding box center [259, 112] width 44 height 18
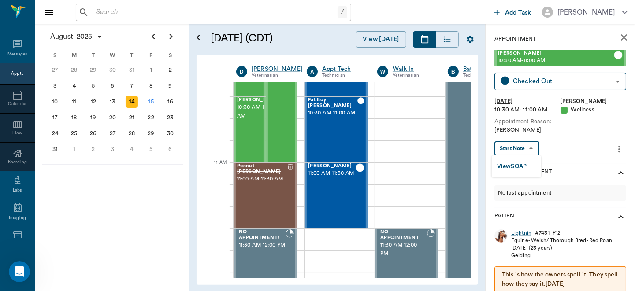
click at [527, 149] on body "/ ​ Add Task Dr. Bert Ellsworth Nectar Messages Appts Calendar Flow Boarding La…" at bounding box center [317, 145] width 635 height 291
click at [518, 164] on button "View SOAP" at bounding box center [512, 167] width 30 height 10
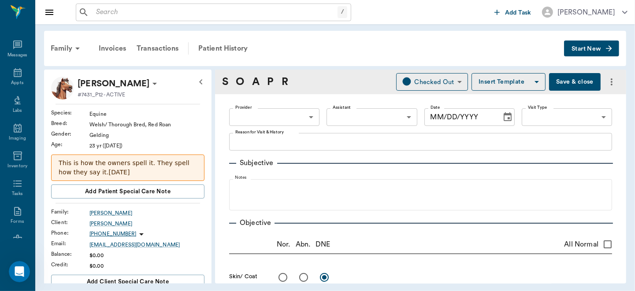
type input "63ec2f075fda476ae8351a4d"
type input "65d2be4f46e3a538d89b8c14"
type textarea "COGGINS LORY"
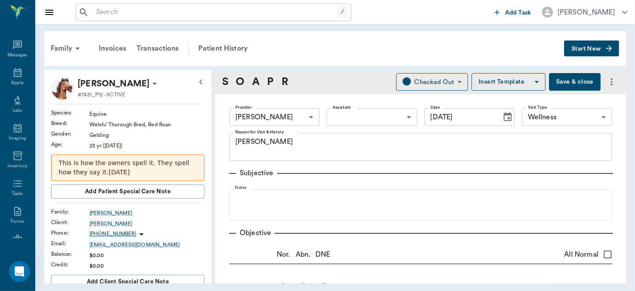
type input "[DATE]"
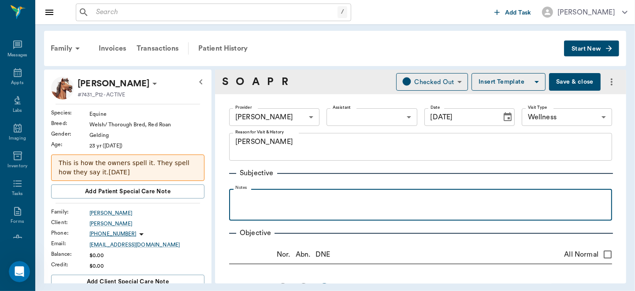
click at [301, 195] on p at bounding box center [420, 198] width 374 height 11
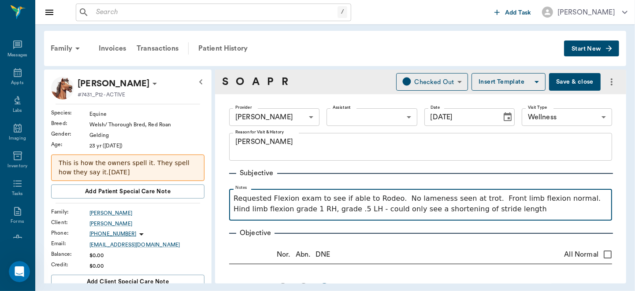
click at [391, 214] on p "Requested Flexion exam to see if able to Rodeo. No lameness seen at trot. Front…" at bounding box center [420, 203] width 374 height 21
click at [516, 213] on p "Requested Flexion exam to see if able to Rodeo. No lameness seen at trot. Front…" at bounding box center [420, 203] width 374 height 21
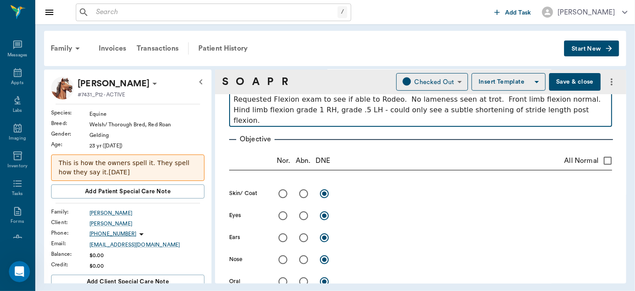
scroll to position [93, 0]
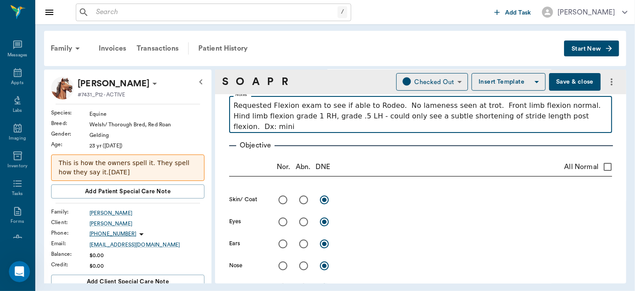
click at [541, 118] on p "Requested Flexion exam to see if able to Rodeo. No lameness seen at trot. Front…" at bounding box center [420, 116] width 374 height 32
click at [309, 126] on p "Requested Flexion exam to see if able to Rodeo. No lameness seen at trot. Front…" at bounding box center [420, 116] width 374 height 32
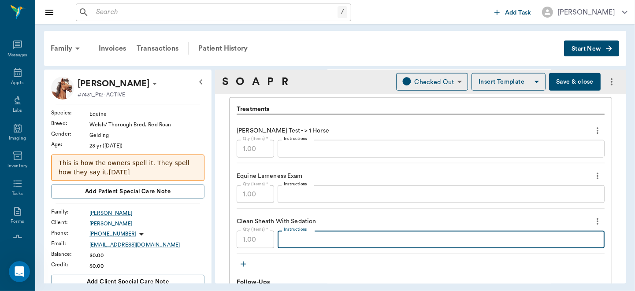
scroll to position [609, 0]
click at [346, 237] on textarea "Instructions" at bounding box center [441, 240] width 314 height 10
type textarea "n"
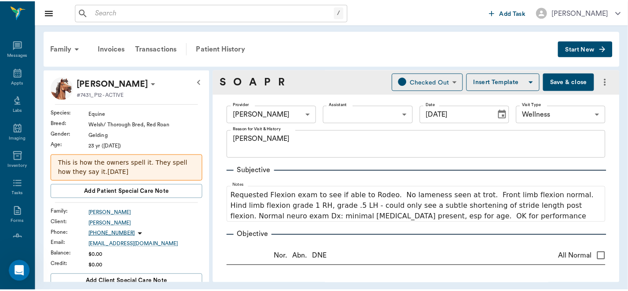
scroll to position [0, 0]
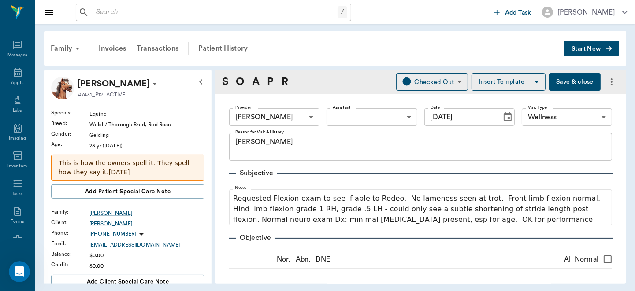
type textarea "large bean"
click at [570, 79] on button "Save & close" at bounding box center [575, 82] width 52 height 18
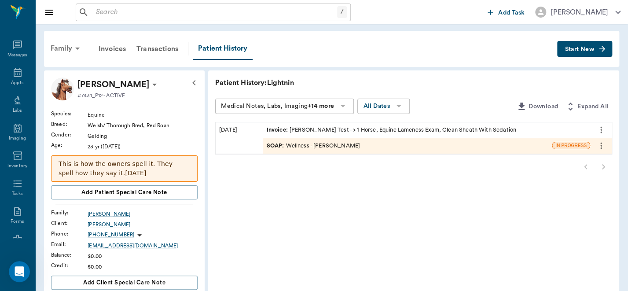
click at [63, 49] on div "Family" at bounding box center [66, 48] width 43 height 21
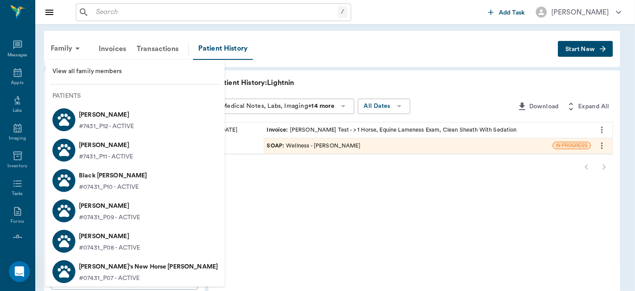
click at [101, 135] on li "Woodrow Vaughan #7431_P11 - ACTIVE" at bounding box center [134, 150] width 179 height 30
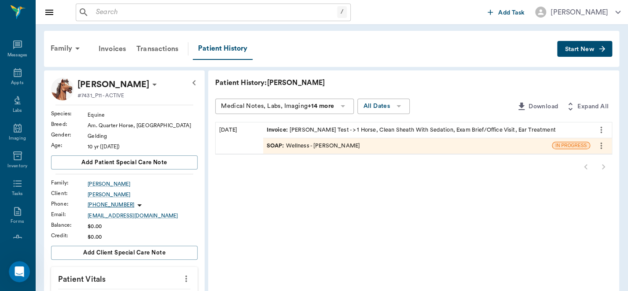
click at [317, 145] on div "SOAP : Wellness - [PERSON_NAME]" at bounding box center [313, 146] width 93 height 8
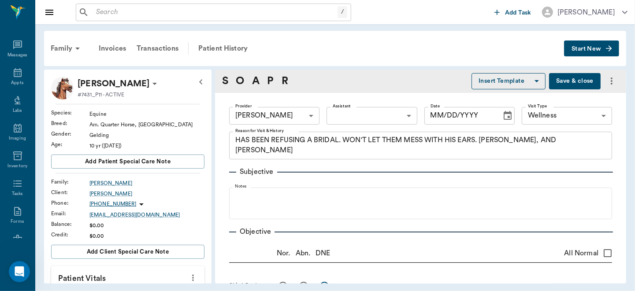
type input "63ec2f075fda476ae8351a4d"
type input "65d2be4f46e3a538d89b8c14"
type textarea "HAS BEEN REFUSING A BRIDAL. WON'T LET THEM MESS WITH HIS EARS. [PERSON_NAME], A…"
radio input "true"
type textarea "some culicoides dermatitis, not too bad R > L , although seemed more sensitive …"
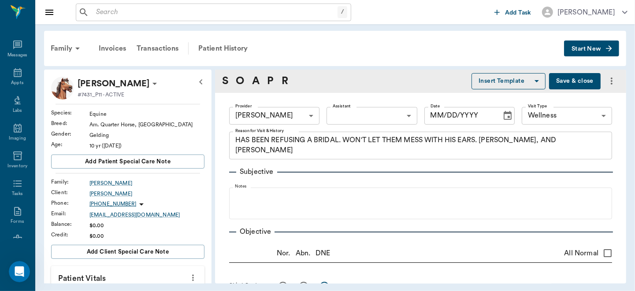
radio input "true"
type textarea "large bean"
type input "[DATE]"
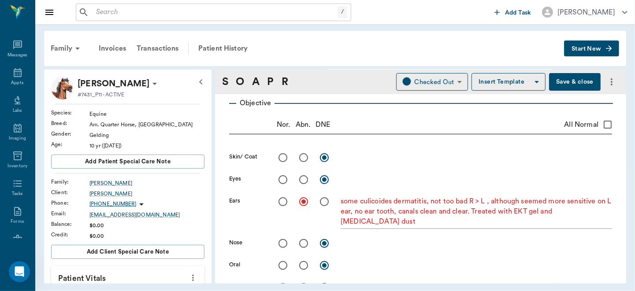
scroll to position [293, 0]
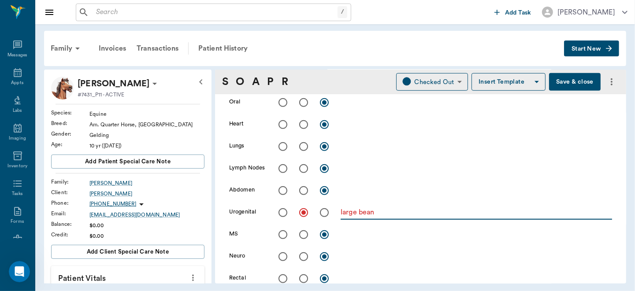
click at [356, 214] on textarea "large bean" at bounding box center [475, 212] width 271 height 10
type textarea "no bean"
click at [278, 214] on input "radio" at bounding box center [282, 212] width 18 height 18
radio input "true"
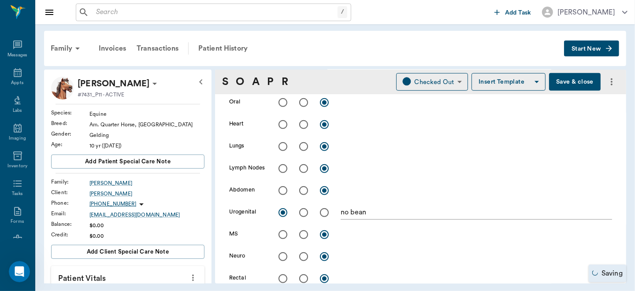
click at [565, 81] on button "Save & close" at bounding box center [575, 82] width 52 height 18
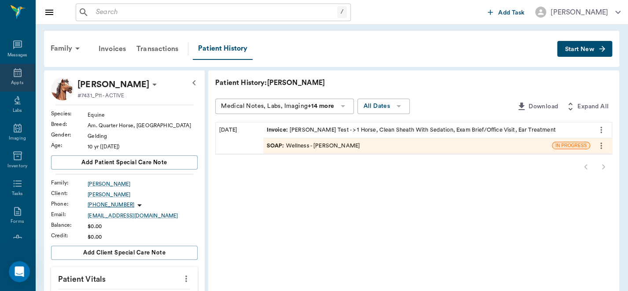
click at [14, 74] on icon at bounding box center [18, 72] width 8 height 9
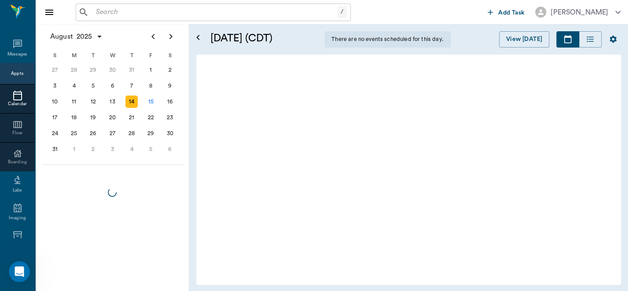
click at [14, 74] on div "Appts" at bounding box center [17, 73] width 12 height 7
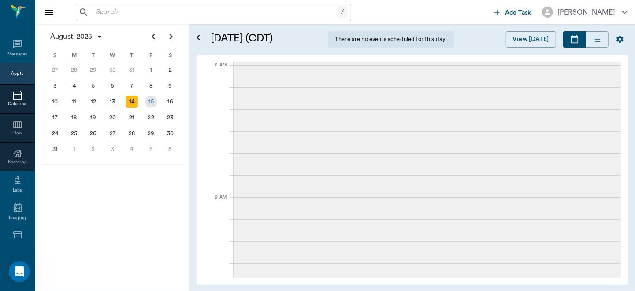
click at [148, 99] on div "15" at bounding box center [151, 102] width 12 height 12
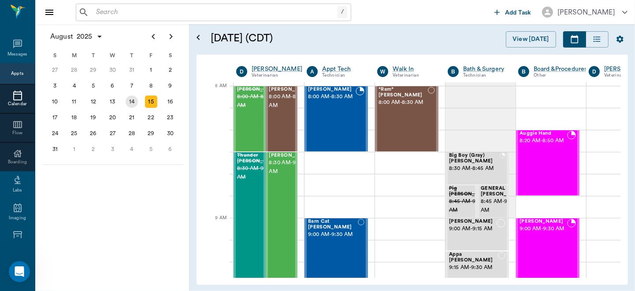
click at [132, 99] on div "14" at bounding box center [131, 102] width 12 height 12
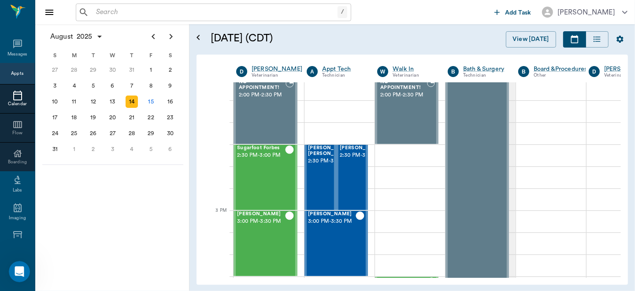
scroll to position [841, 0]
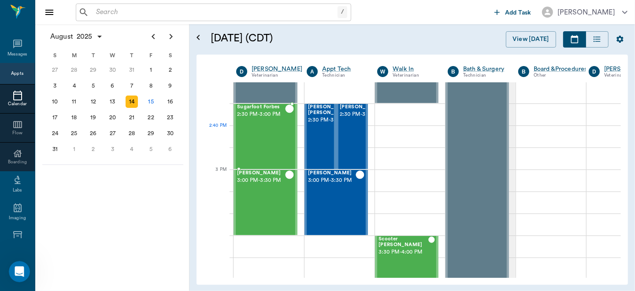
click at [257, 140] on div "Sugarfoot Forbes 2:30 PM - 3:00 PM" at bounding box center [261, 136] width 48 height 64
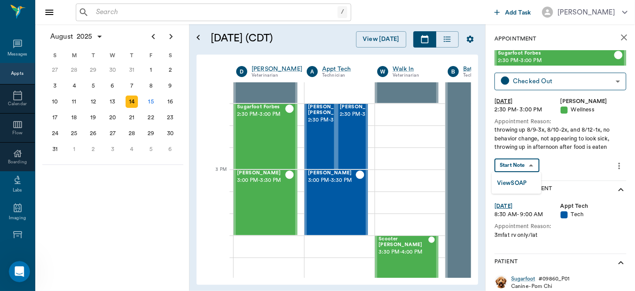
click at [526, 159] on body "/ ​ Add Task [PERSON_NAME] Nectar Messages Appts Calendar Flow Boarding Labs Im…" at bounding box center [317, 145] width 635 height 291
click at [520, 181] on button "View SOAP" at bounding box center [512, 183] width 30 height 10
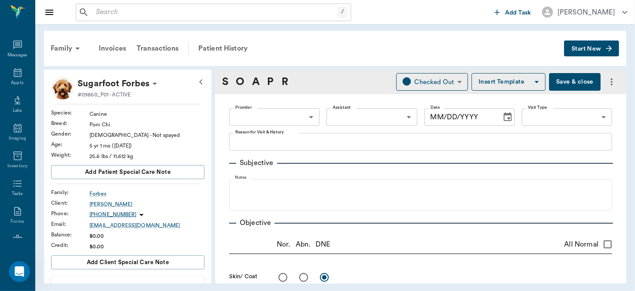
type input "63ec2f075fda476ae8351a4d"
type input "63ec2f075fda476ae8351a4c"
type input "65d2be4f46e3a538d89b8c14"
type textarea "throwing up 8/9-3x, 8/10-2x, and 8/12-1x, no behavior change, not appearing to …"
radio input "true"
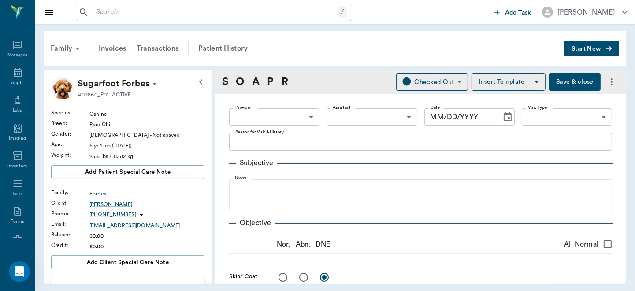
radio input "true"
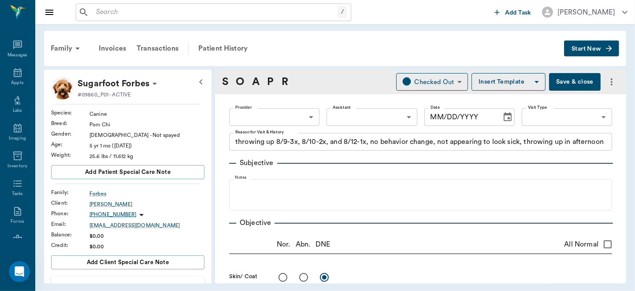
radio input "true"
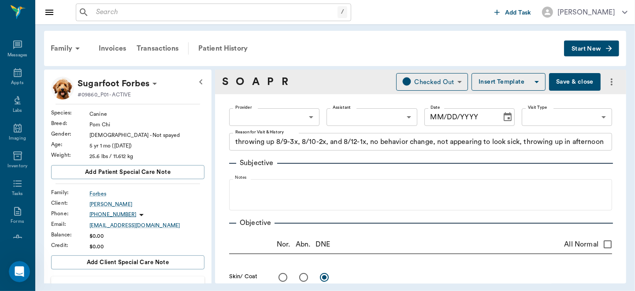
radio input "true"
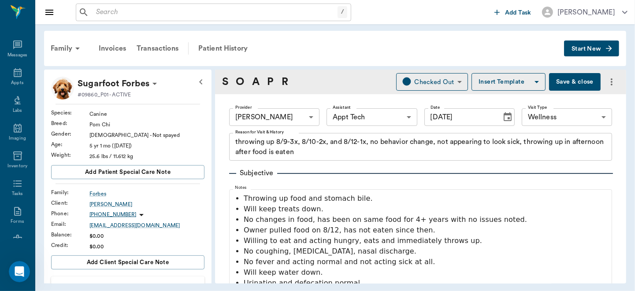
type input "[DATE]"
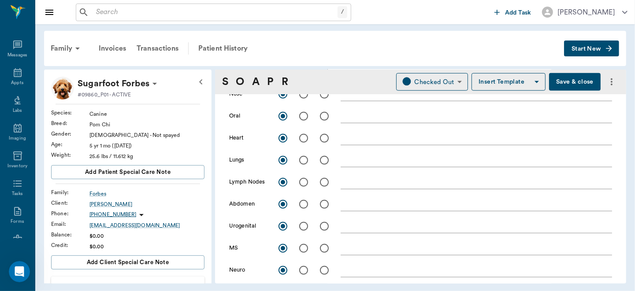
scroll to position [88, 0]
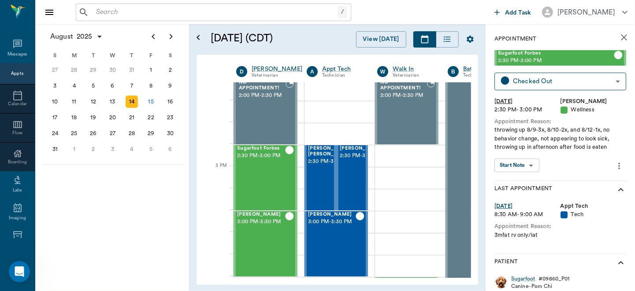
scroll to position [845, 0]
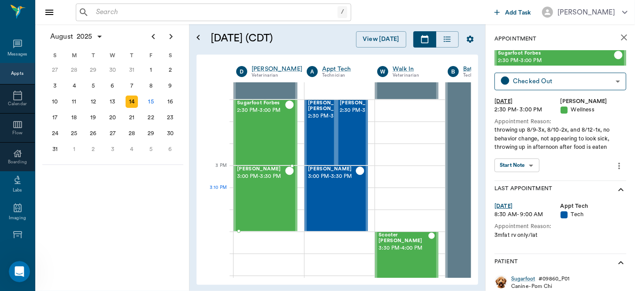
click at [258, 203] on div "[PERSON_NAME] 3:00 PM - 3:30 PM" at bounding box center [261, 198] width 48 height 64
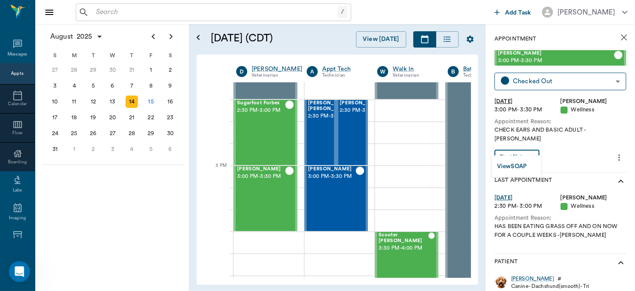
click at [530, 147] on body "/ ​ Add Task [PERSON_NAME] Nectar Messages Appts Calendar Flow Boarding Labs Im…" at bounding box center [317, 145] width 635 height 291
click at [522, 163] on button "View SOAP" at bounding box center [512, 167] width 30 height 10
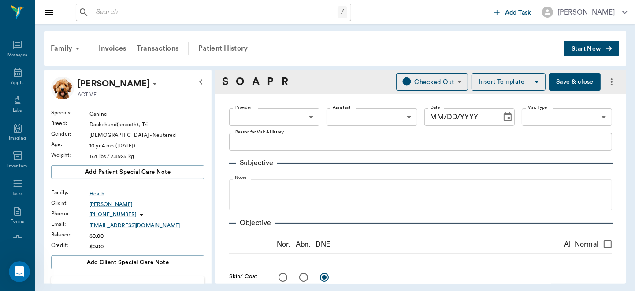
type input "63ec2f075fda476ae8351a4d"
type input "63ec2e7e52e12b0ba117b124"
type input "65d2be4f46e3a538d89b8c14"
type textarea "CHECK EARS AND BASIC ADULT -[PERSON_NAME]"
radio input "true"
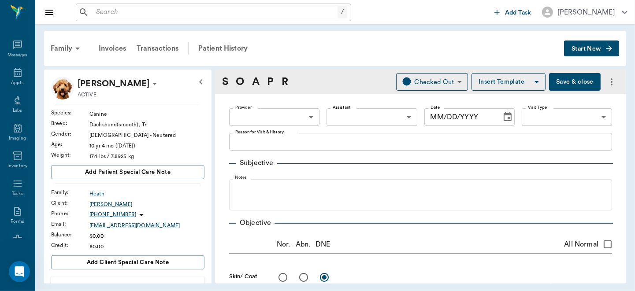
type textarea "red"
radio input "true"
type textarea "R ear yellow discharge, mostly debris and gunk, few yeast"
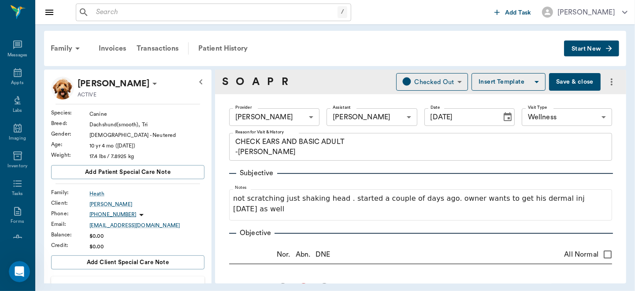
type input "[DATE]"
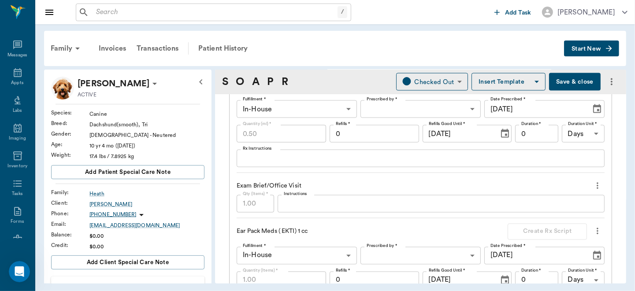
scroll to position [1075, 0]
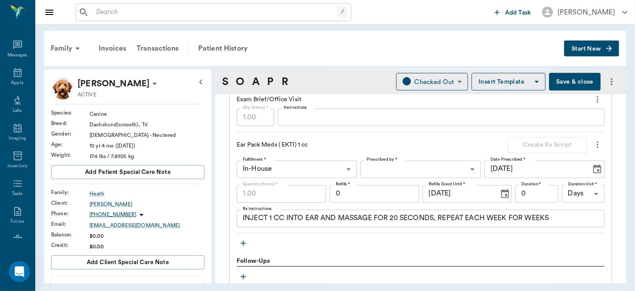
click at [561, 210] on div "INJECT 1 CC INTO EAR AND MASSAGE FOR 20 SECONDS, REPEAT EACH WEEK FOR WEEKS x R…" at bounding box center [420, 219] width 368 height 18
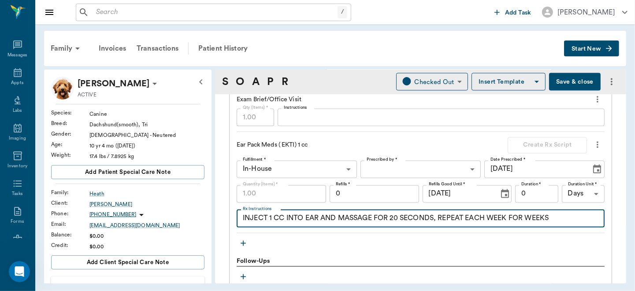
click at [561, 214] on textarea "INJECT 1 CC INTO EAR AND MASSAGE FOR 20 SECONDS, REPEAT EACH WEEK FOR WEEKS" at bounding box center [420, 219] width 355 height 10
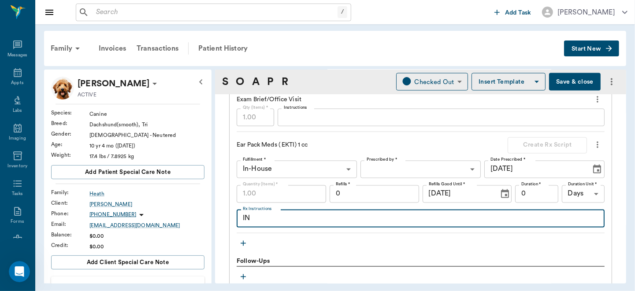
type textarea "I"
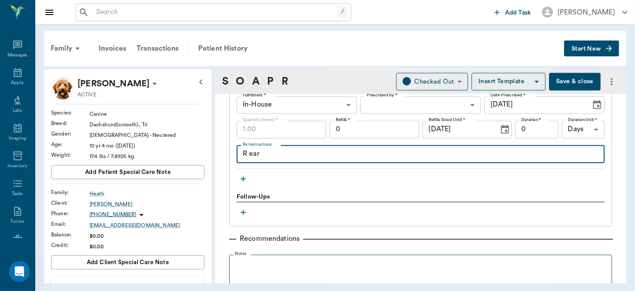
type textarea "R ear"
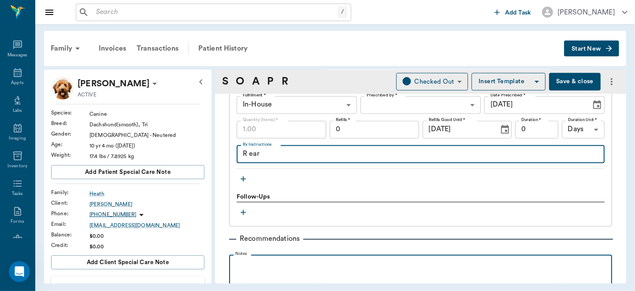
click at [366, 269] on div at bounding box center [420, 270] width 374 height 22
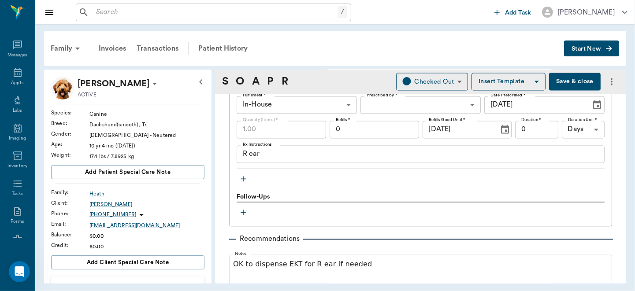
click at [564, 77] on button "Save & close" at bounding box center [575, 82] width 52 height 18
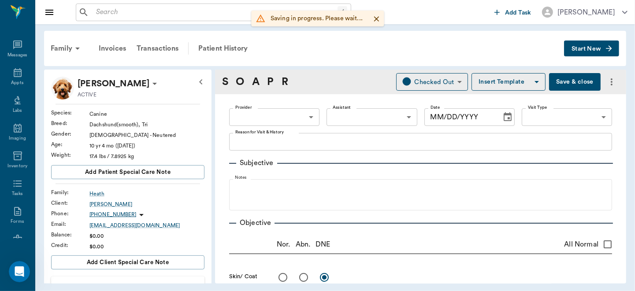
type input "63ec2f075fda476ae8351a4d"
type input "63ec2e7e52e12b0ba117b124"
type input "65d2be4f46e3a538d89b8c14"
type textarea "CHECK EARS AND BASIC ADULT -[PERSON_NAME]"
radio input "true"
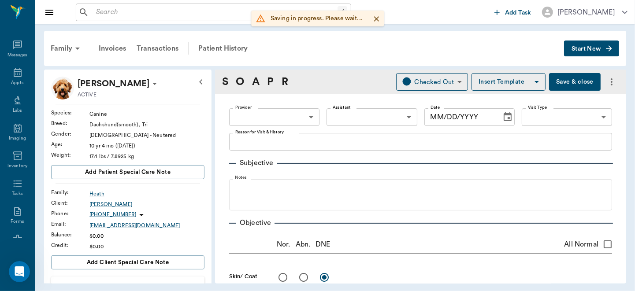
type textarea "red"
radio input "true"
type textarea "R ear yellow discharge, mostly debris and gunk, few yeast"
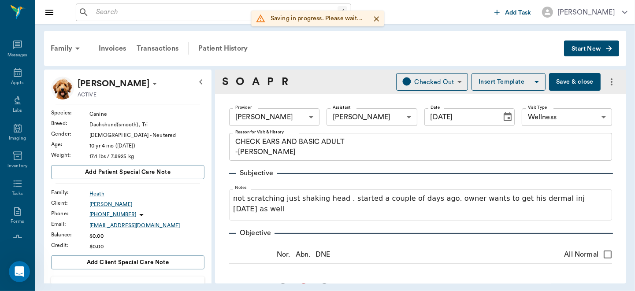
type input "[DATE]"
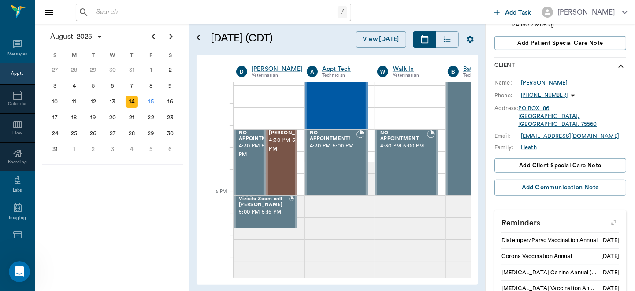
scroll to position [1083, 0]
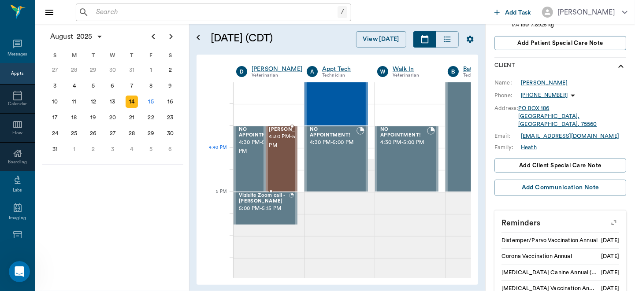
click at [280, 150] on span "4:30 PM - 5:00 PM" at bounding box center [291, 142] width 44 height 18
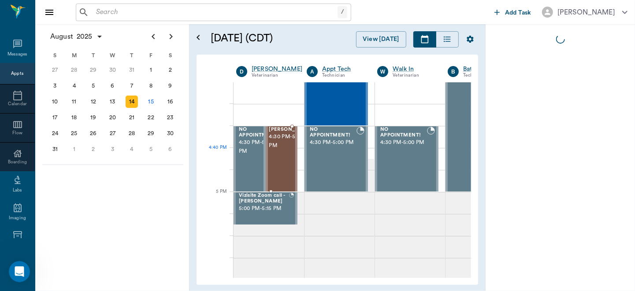
scroll to position [0, 0]
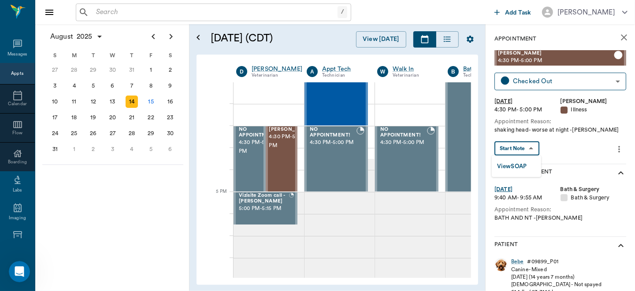
click at [534, 150] on body "/ ​ Add Task [PERSON_NAME] Nectar Messages Appts Calendar Flow Boarding Labs Im…" at bounding box center [317, 145] width 635 height 291
click at [522, 166] on button "View SOAP" at bounding box center [512, 167] width 30 height 10
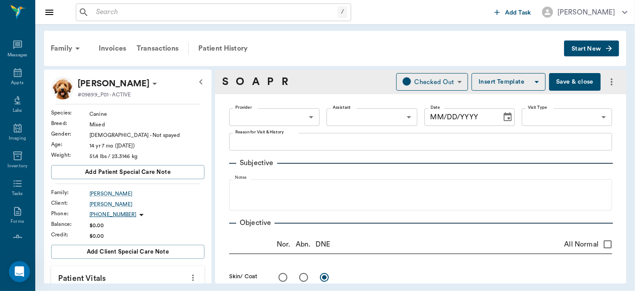
type input "63ec2f075fda476ae8351a4d"
type input "63ec2e7e52e12b0ba117b124"
type input "65d2be4f46e3a538d89b8c15"
type textarea "shaking head- worse at night -[PERSON_NAME]"
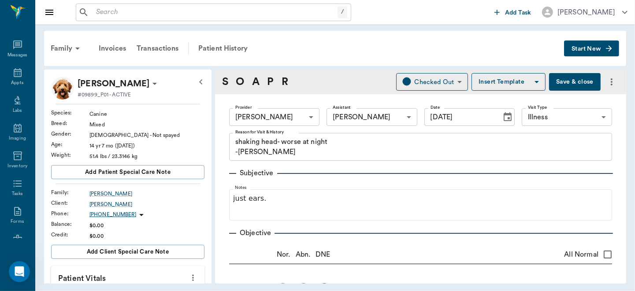
type input "[DATE]"
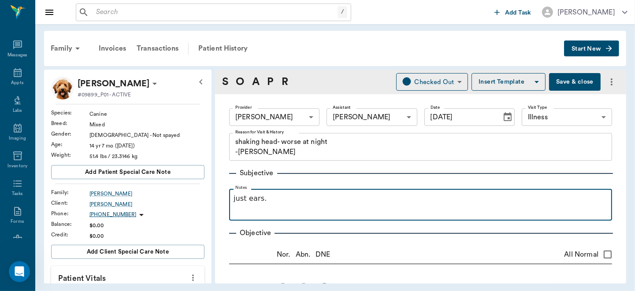
click at [299, 199] on p "just ears." at bounding box center [420, 198] width 374 height 11
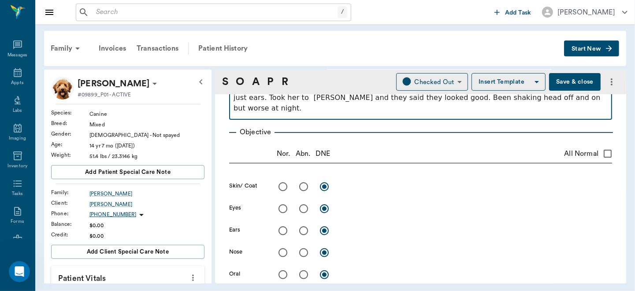
scroll to position [122, 0]
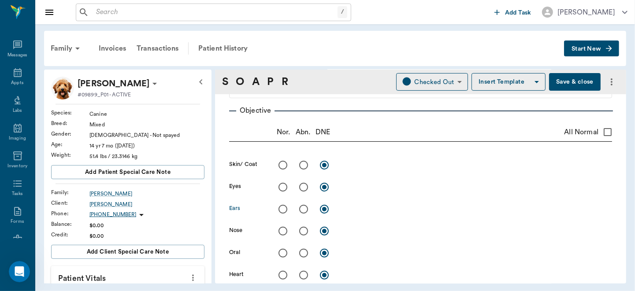
click at [301, 211] on input "radio" at bounding box center [303, 209] width 18 height 18
radio input "true"
click at [369, 210] on textarea at bounding box center [475, 209] width 271 height 10
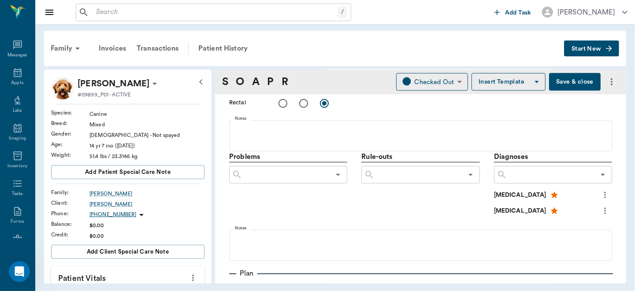
scroll to position [465, 0]
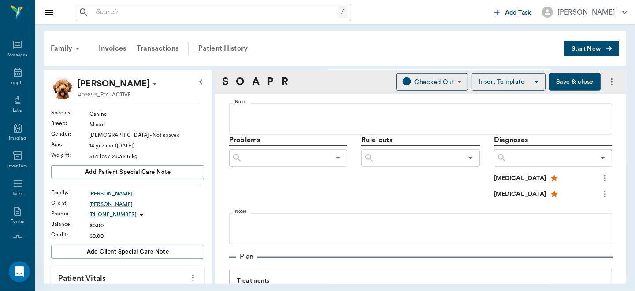
type textarea "R ear is red, canals clean and normal. L ear slightly red. Looks allergic."
click at [507, 162] on input "text" at bounding box center [551, 158] width 88 height 12
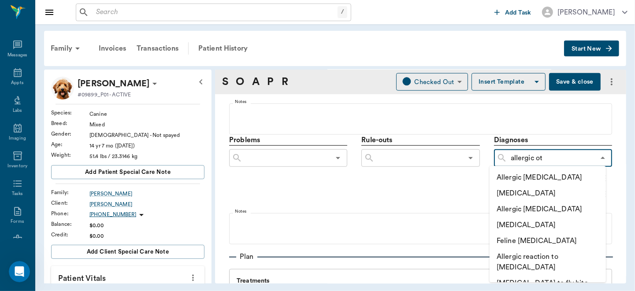
type input "allergic oti"
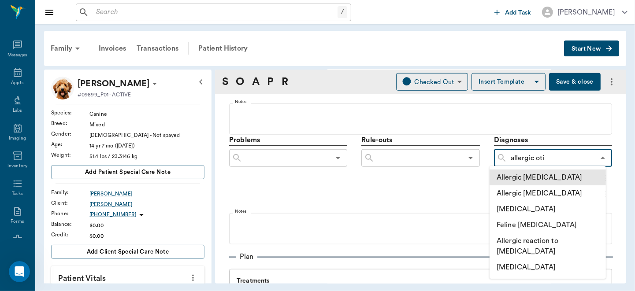
click at [553, 172] on li "Allergic [MEDICAL_DATA]" at bounding box center [547, 178] width 116 height 16
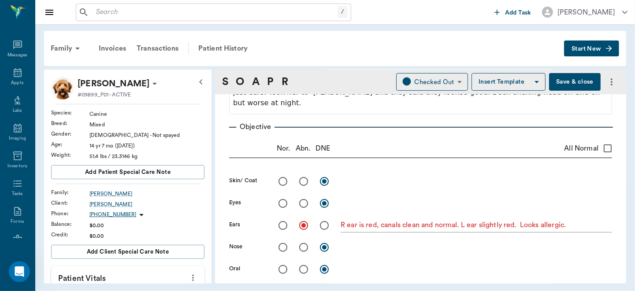
scroll to position [0, 0]
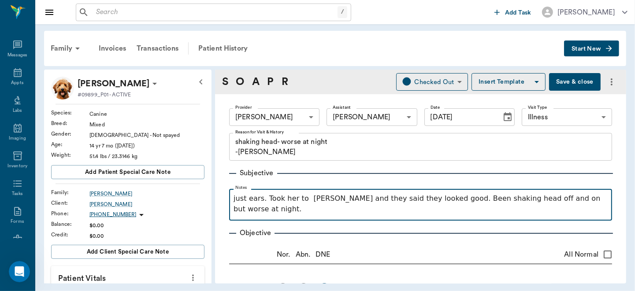
click at [591, 198] on p "just ears. Took her to [PERSON_NAME] and they said they looked good. Been shaki…" at bounding box center [420, 203] width 374 height 21
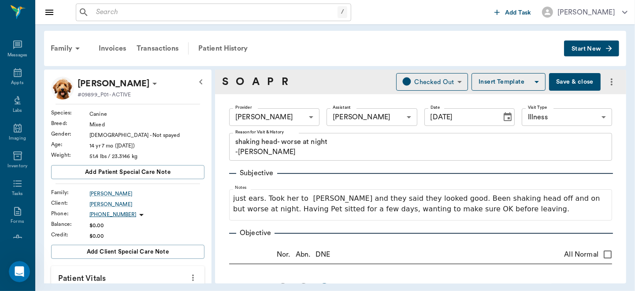
click at [567, 82] on button "Save & close" at bounding box center [575, 82] width 52 height 18
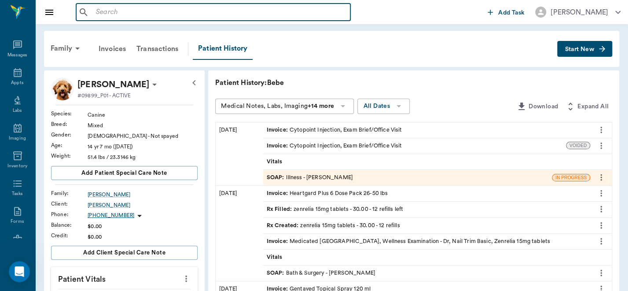
click at [151, 15] on input "text" at bounding box center [219, 12] width 255 height 12
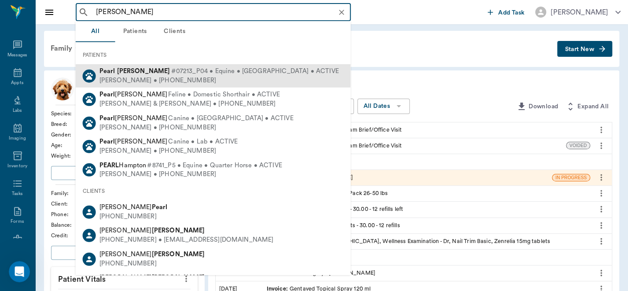
click at [253, 74] on span "#07213_P04 • Equine • [GEOGRAPHIC_DATA] • ACTIVE" at bounding box center [255, 71] width 168 height 9
type input "[PERSON_NAME]"
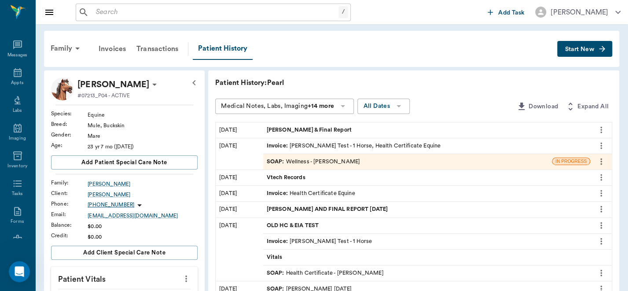
click at [306, 222] on span "OLD HC & EIA TEST" at bounding box center [294, 225] width 54 height 8
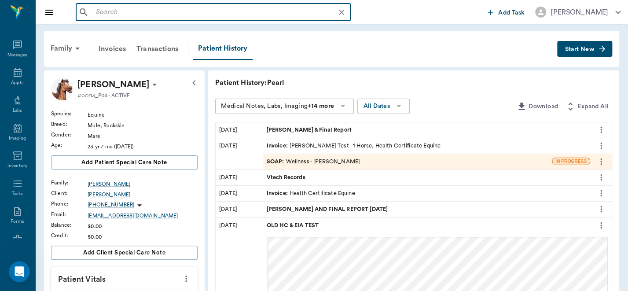
click at [140, 14] on input "text" at bounding box center [220, 12] width 256 height 12
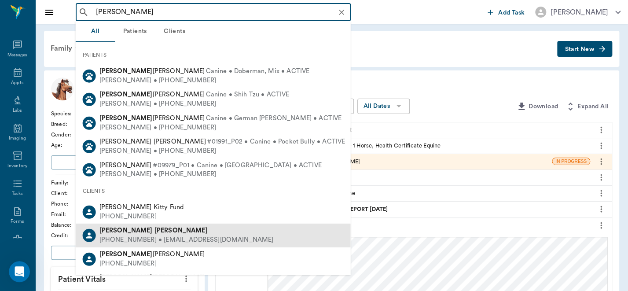
click at [151, 237] on div "[PHONE_NUMBER] • [EMAIL_ADDRESS][DOMAIN_NAME]" at bounding box center [187, 240] width 174 height 9
type input "[PERSON_NAME]"
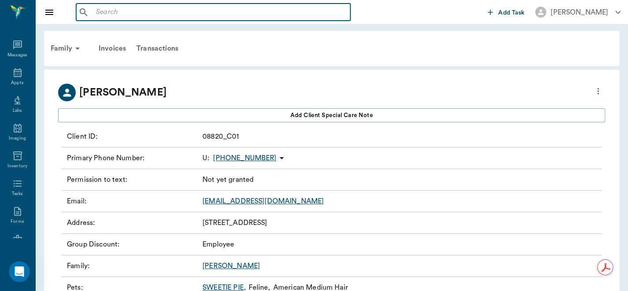
click at [147, 8] on input "text" at bounding box center [219, 12] width 255 height 12
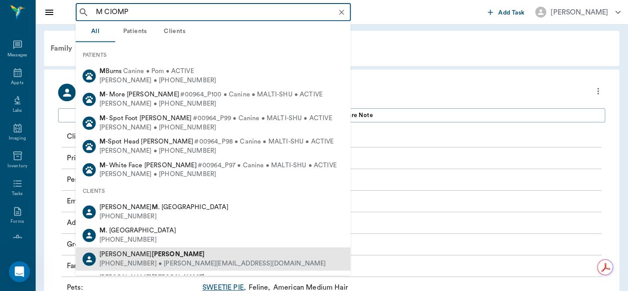
click at [152, 257] on b "[PERSON_NAME]" at bounding box center [178, 254] width 53 height 7
type input "M CIOMP"
